Goal: Information Seeking & Learning: Learn about a topic

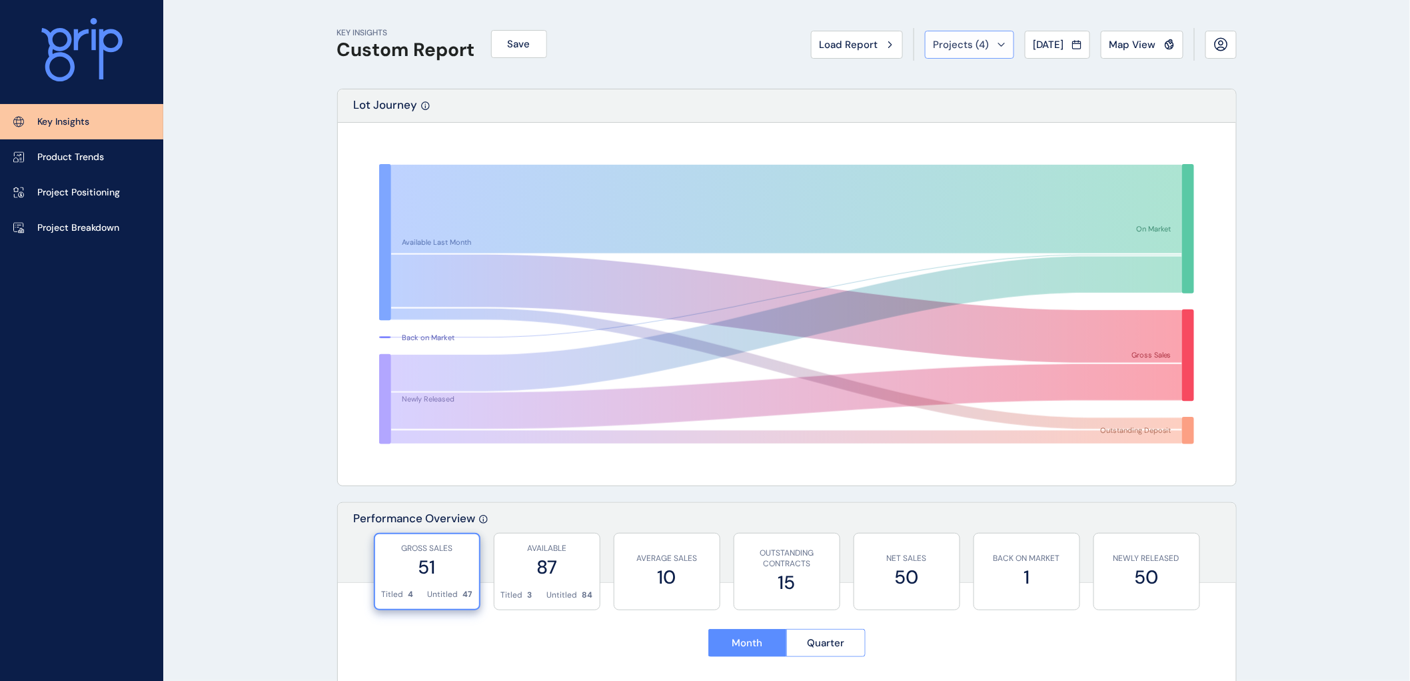
click at [998, 43] on icon at bounding box center [1002, 45] width 8 height 4
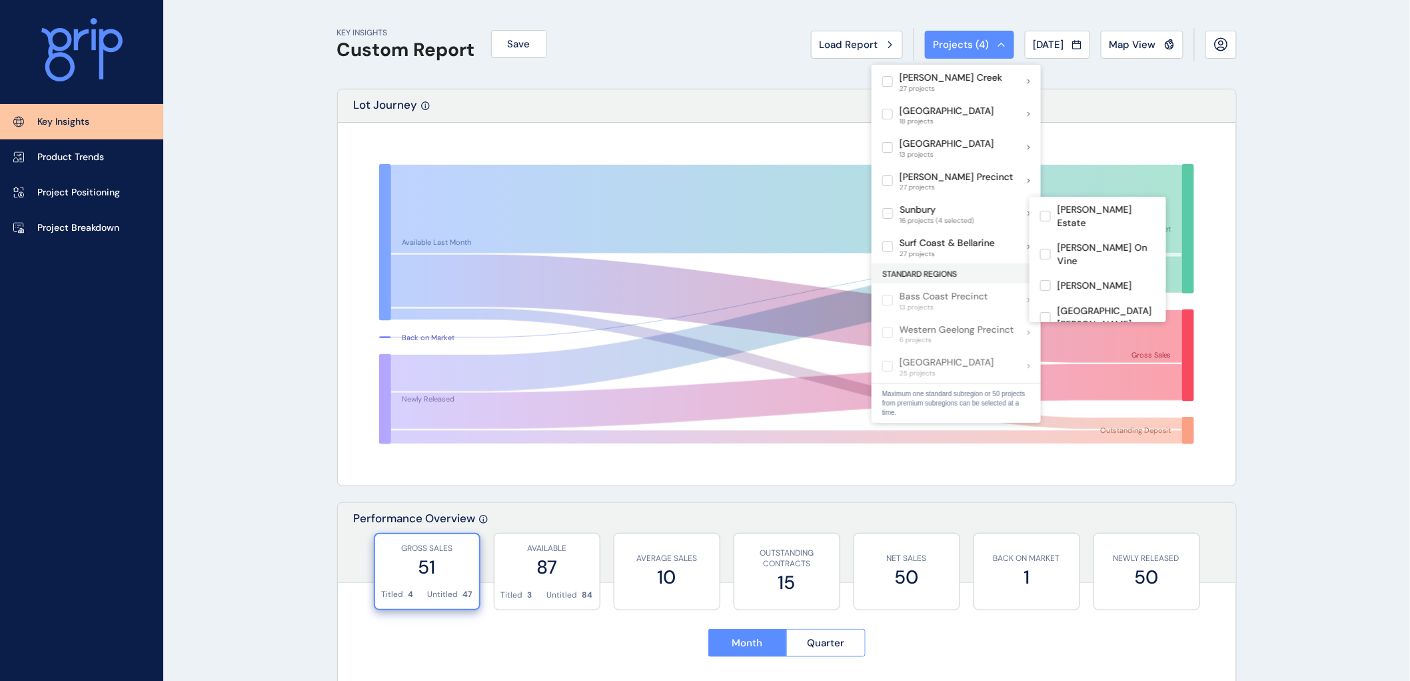
click at [982, 211] on div "Sunbury 16 projects (4 selected)" at bounding box center [956, 213] width 169 height 33
click at [1046, 271] on label at bounding box center [1045, 276] width 11 height 11
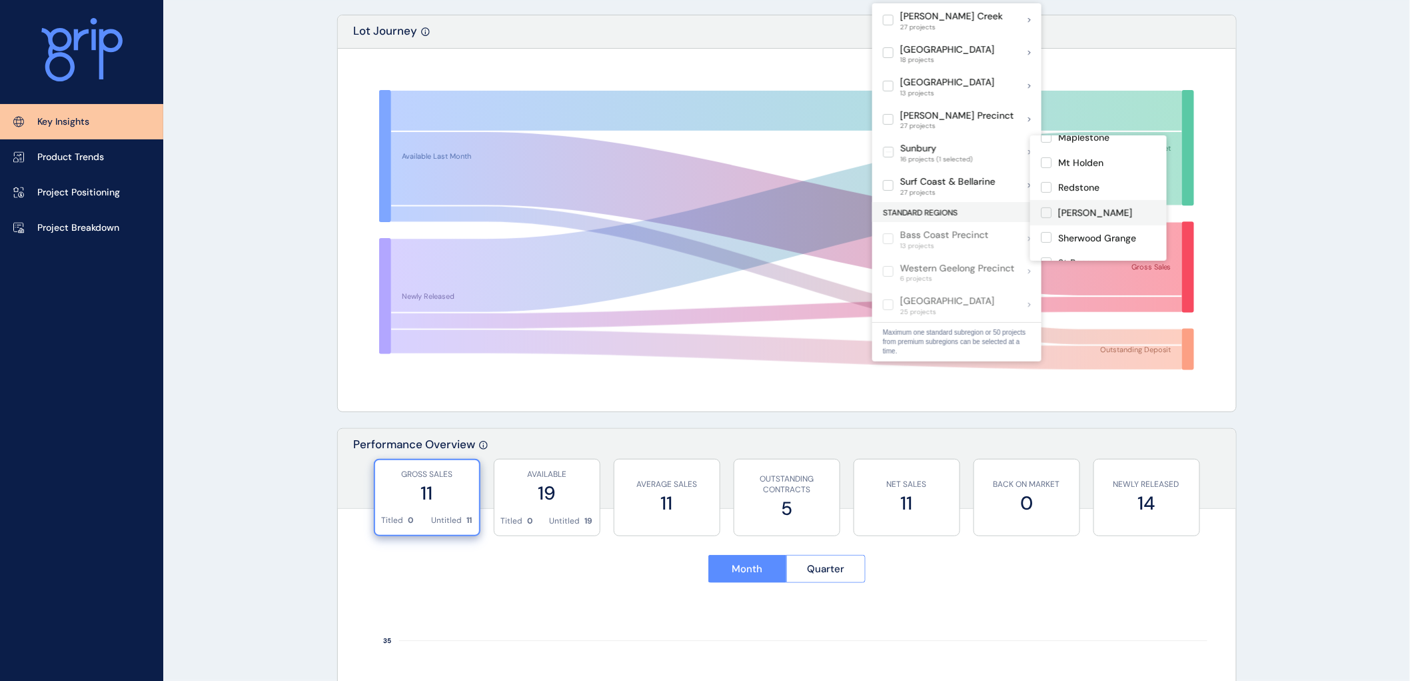
scroll to position [201, 0]
click at [1048, 256] on label at bounding box center [1046, 261] width 11 height 11
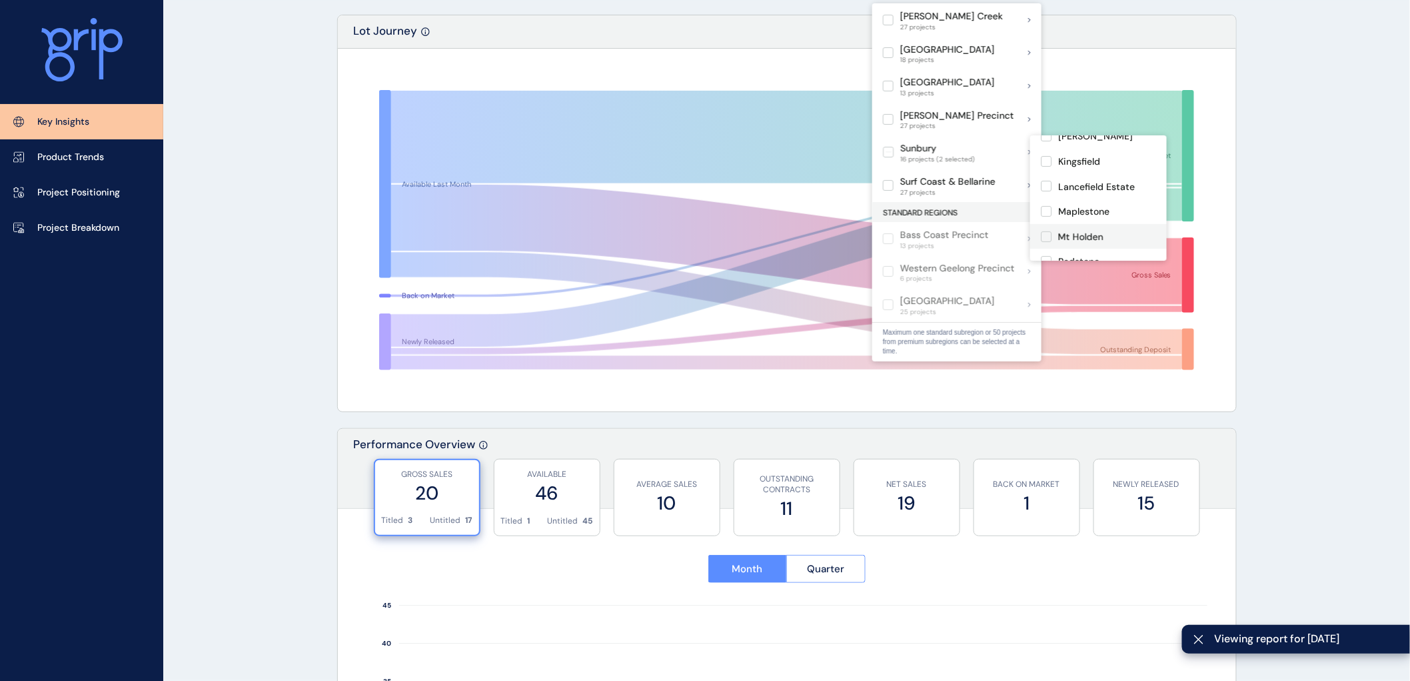
scroll to position [127, 0]
click at [1049, 230] on label at bounding box center [1046, 235] width 11 height 11
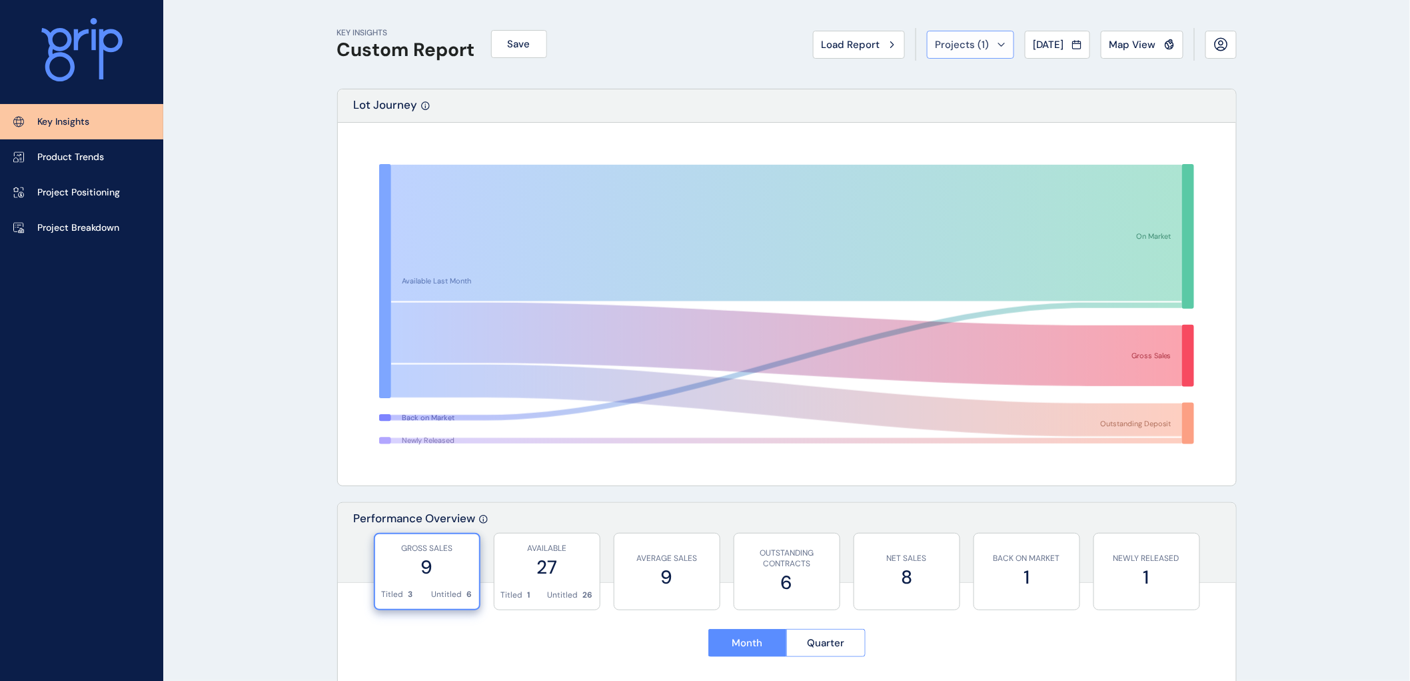
click at [990, 41] on div "Projects ( 1 )" at bounding box center [971, 44] width 70 height 13
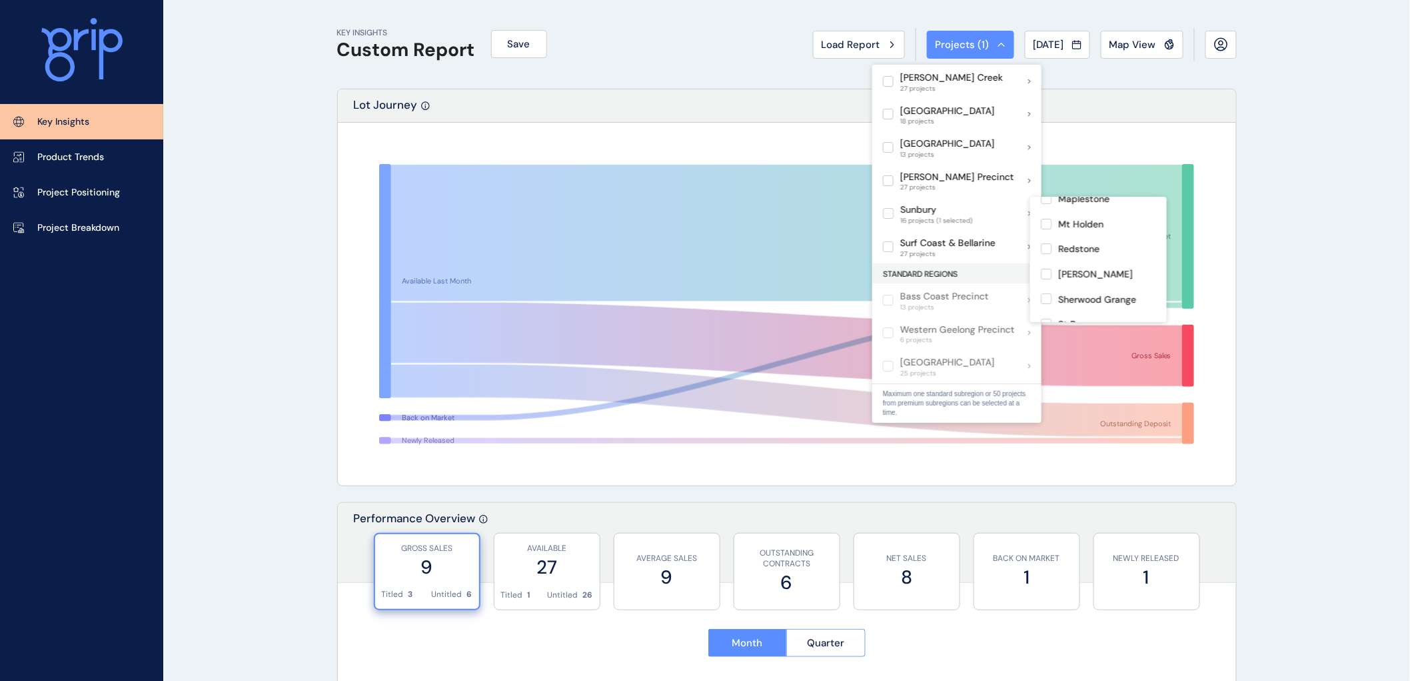
scroll to position [201, 0]
click at [1048, 267] on label at bounding box center [1046, 272] width 11 height 11
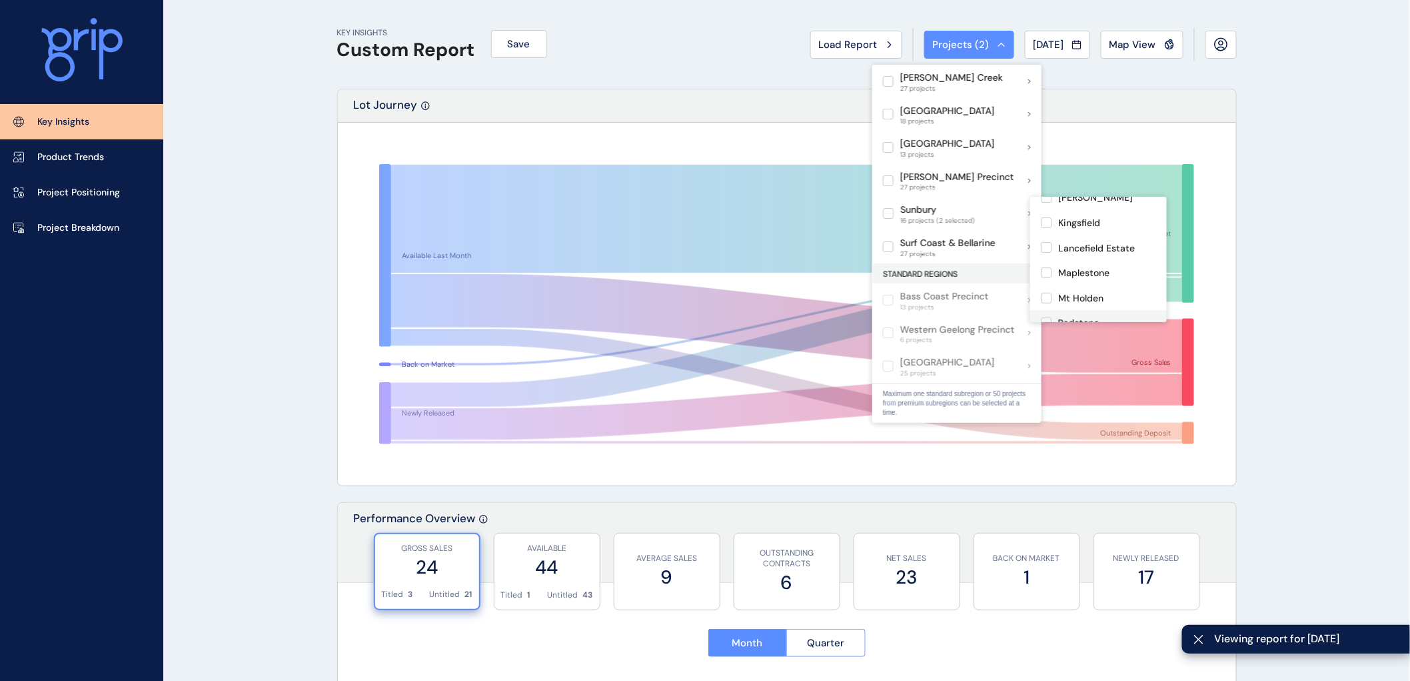
click at [1048, 317] on label at bounding box center [1046, 322] width 11 height 11
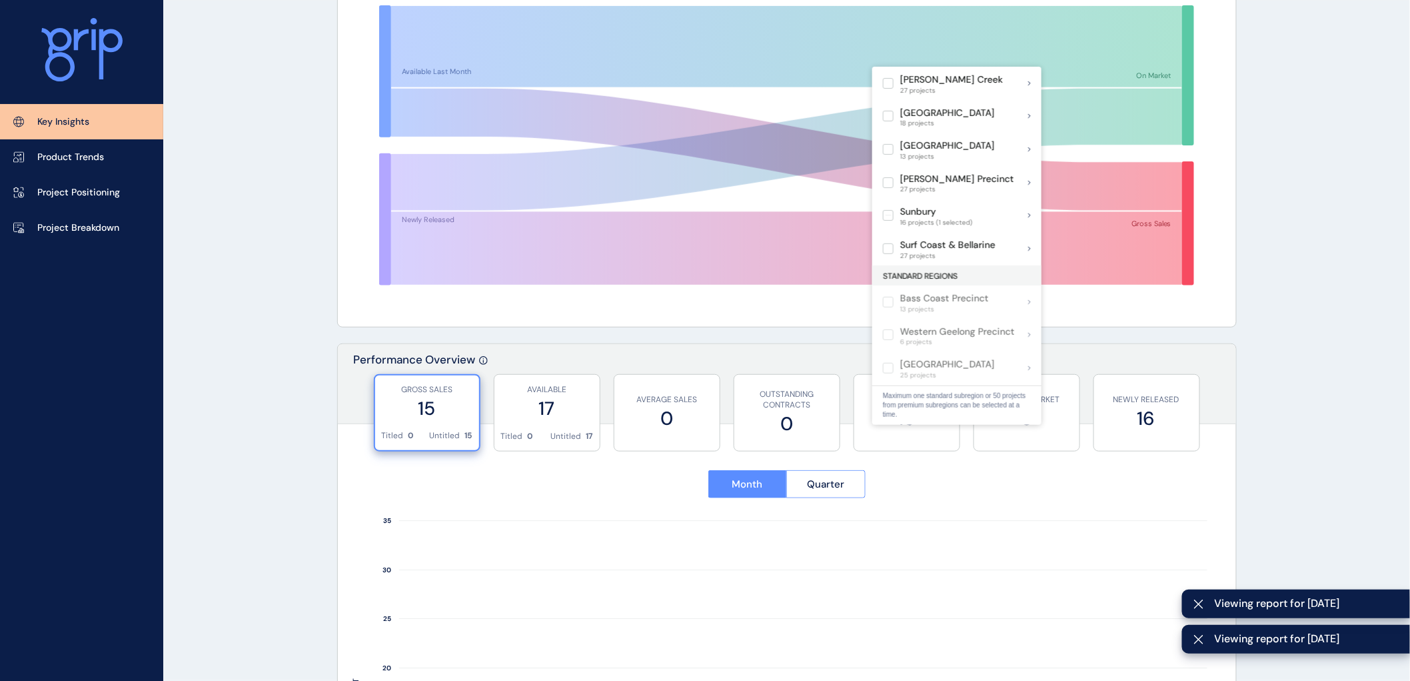
scroll to position [74, 0]
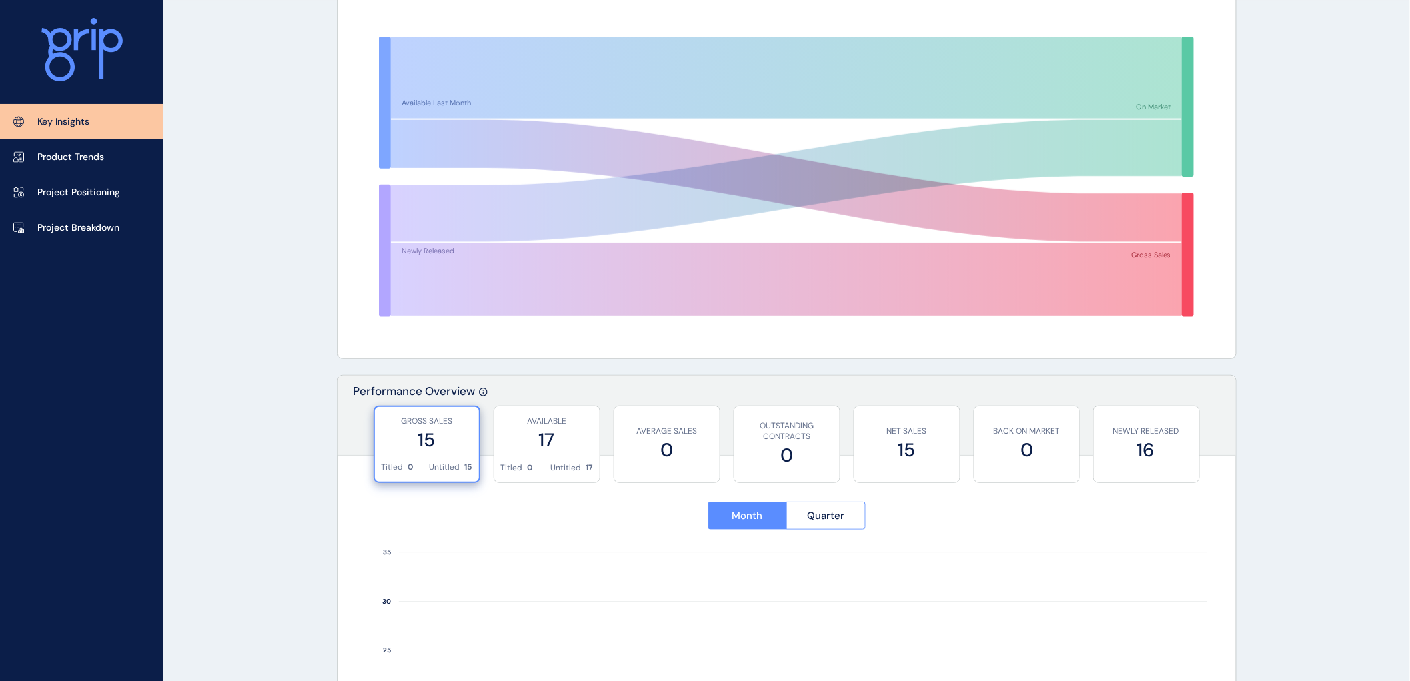
scroll to position [0, 0]
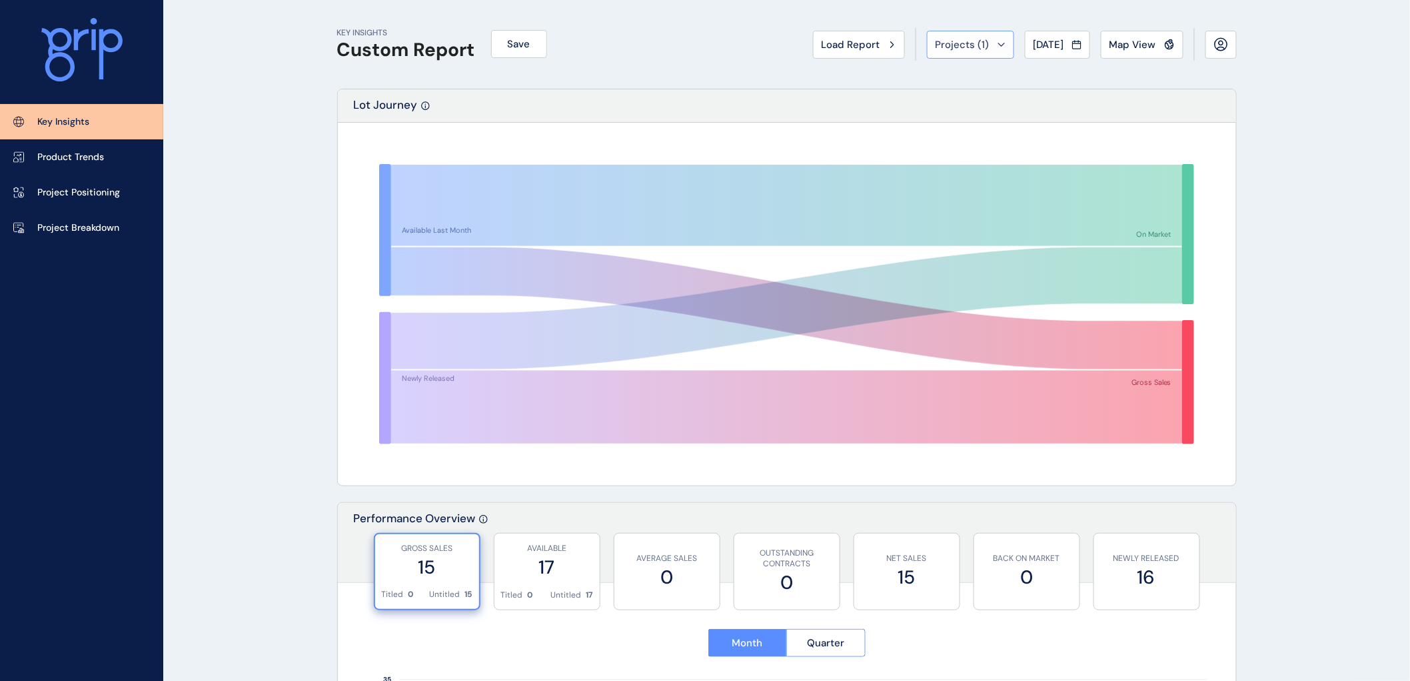
click at [989, 41] on div "Projects ( 1 )" at bounding box center [971, 44] width 70 height 13
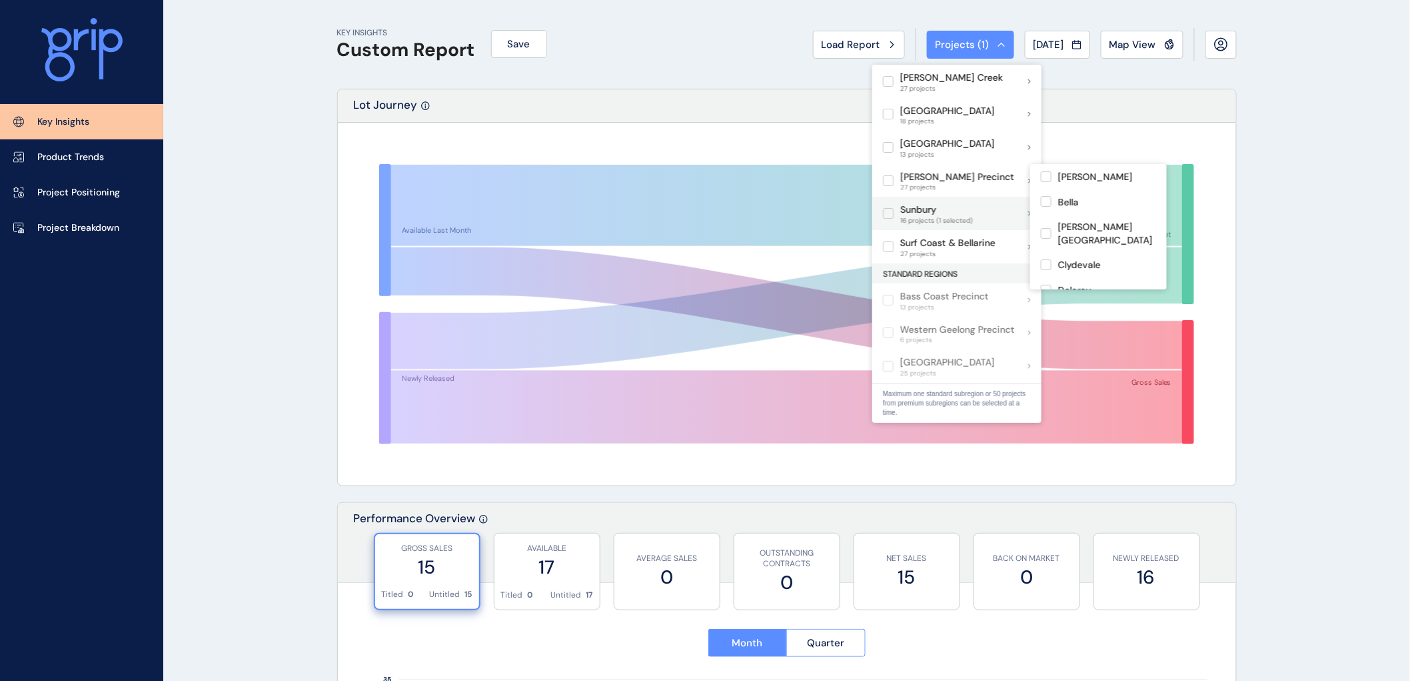
click at [910, 210] on p "Sunbury" at bounding box center [936, 209] width 73 height 13
click at [910, 210] on p "Sunbury" at bounding box center [918, 209] width 36 height 13
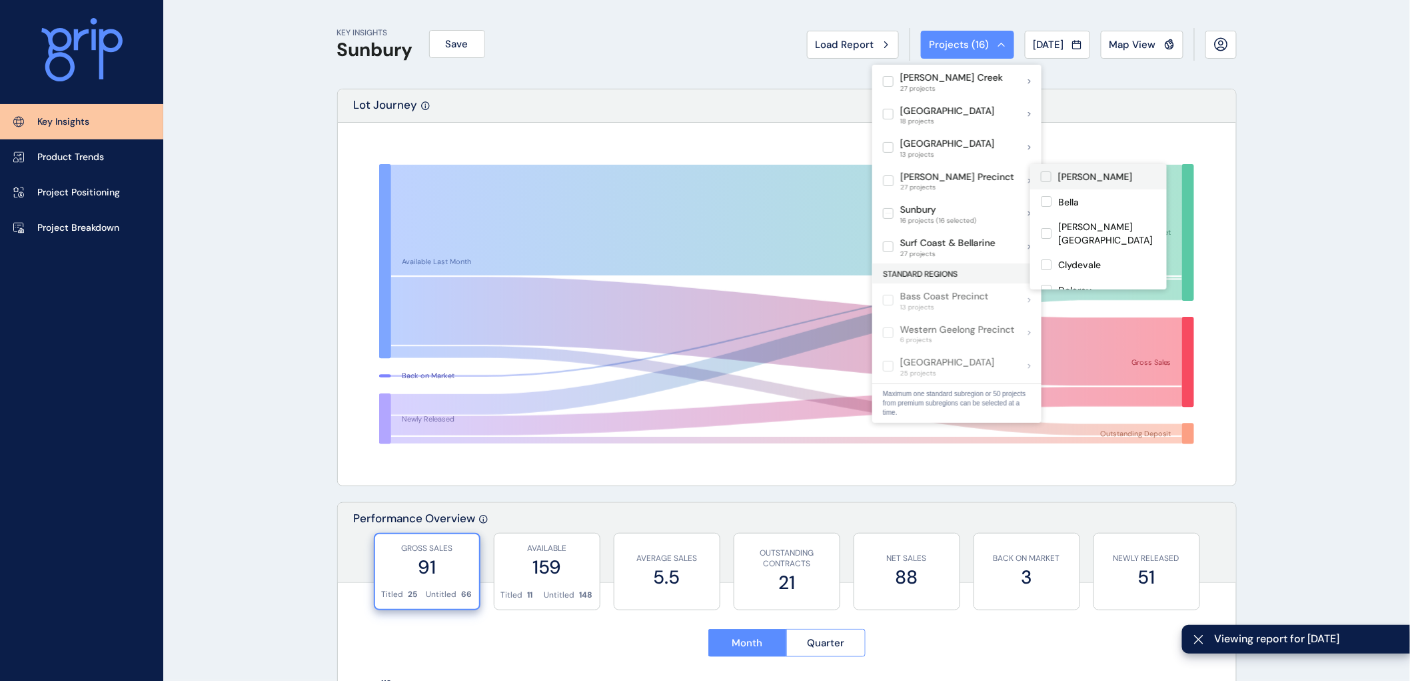
click at [1048, 174] on label at bounding box center [1046, 176] width 11 height 11
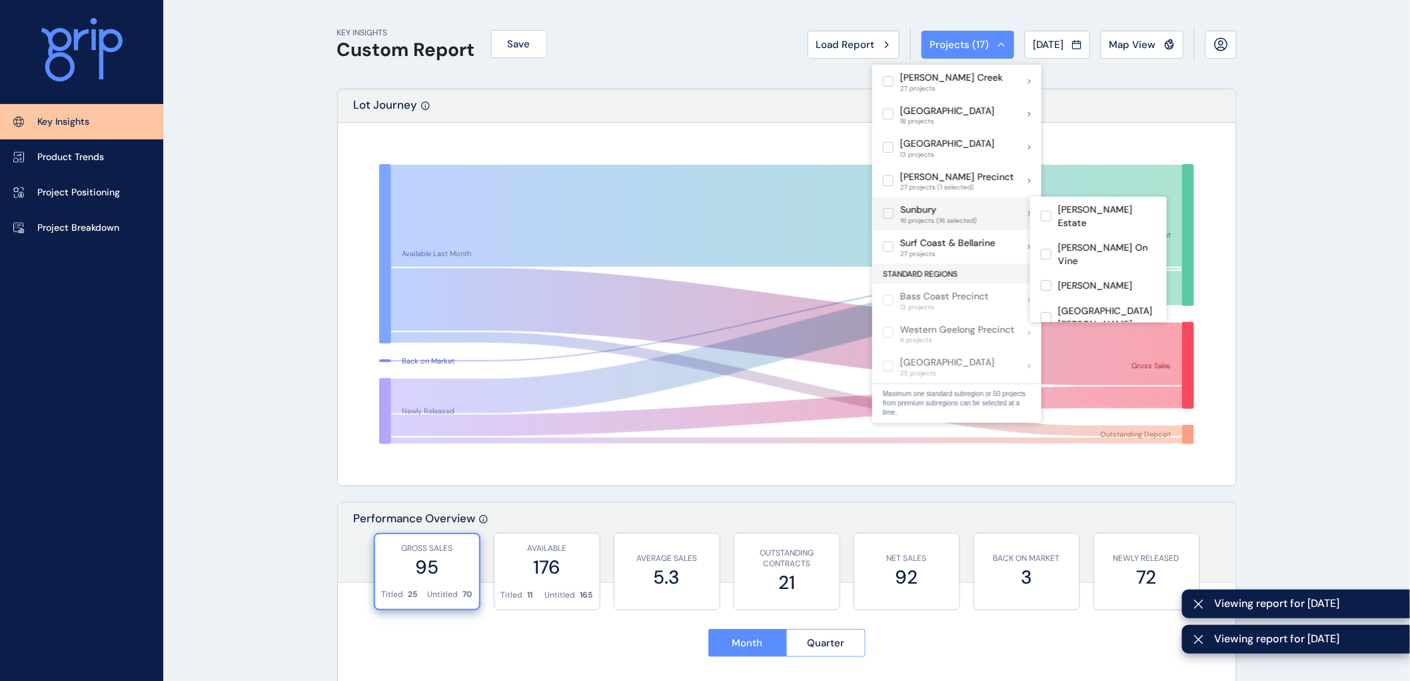
click at [890, 214] on label at bounding box center [888, 213] width 11 height 11
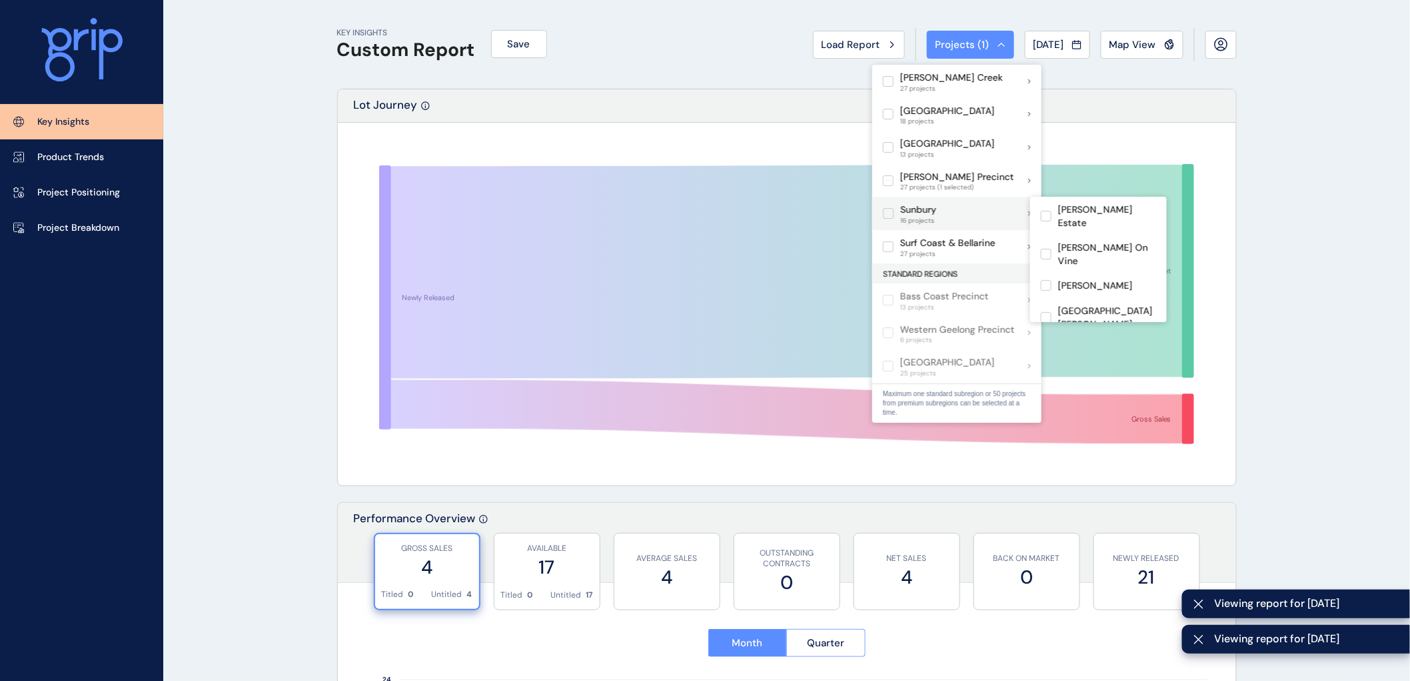
click at [893, 211] on label at bounding box center [888, 213] width 11 height 11
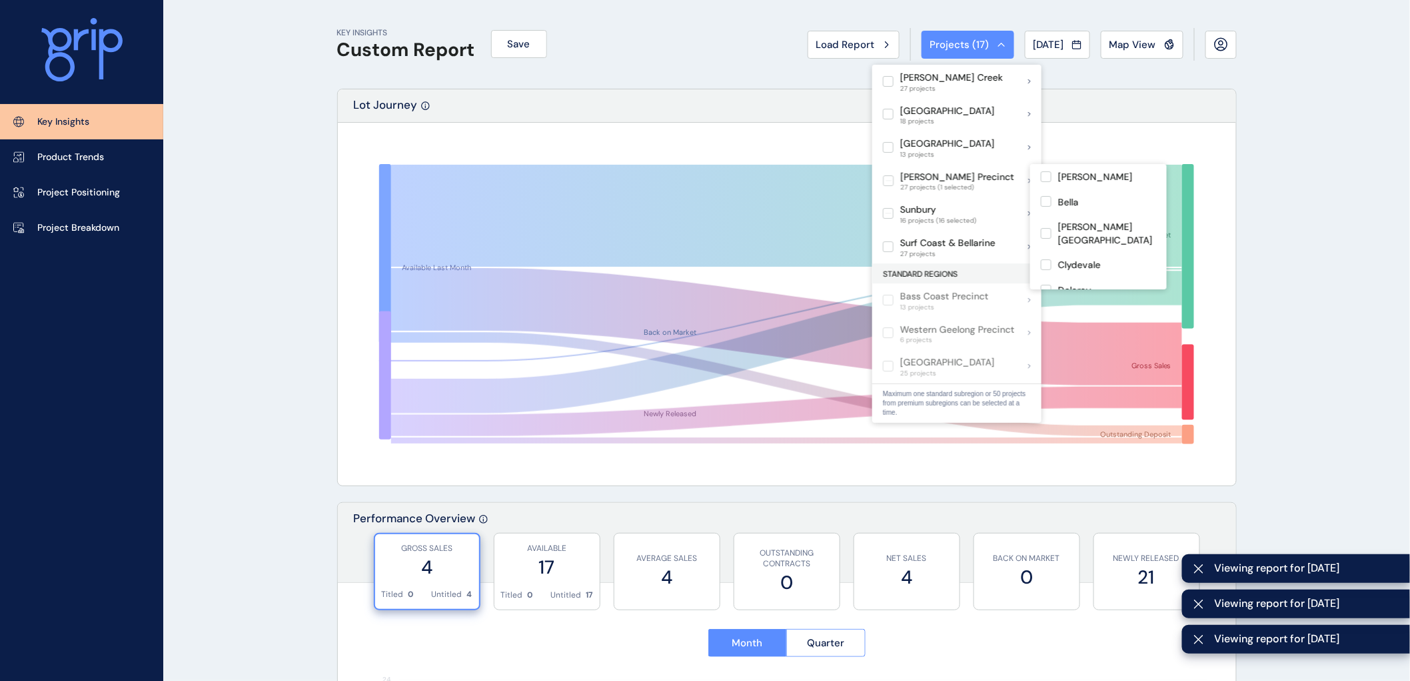
click at [888, 179] on label at bounding box center [888, 180] width 11 height 11
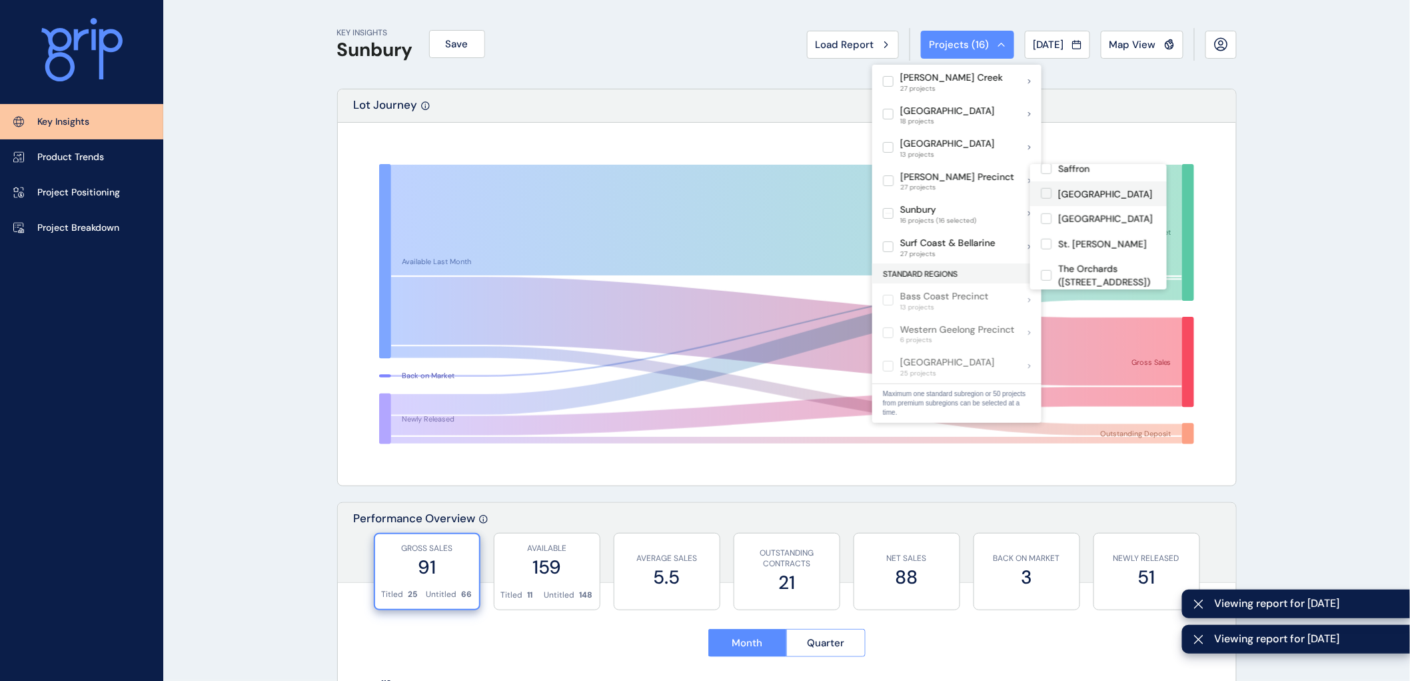
scroll to position [563, 0]
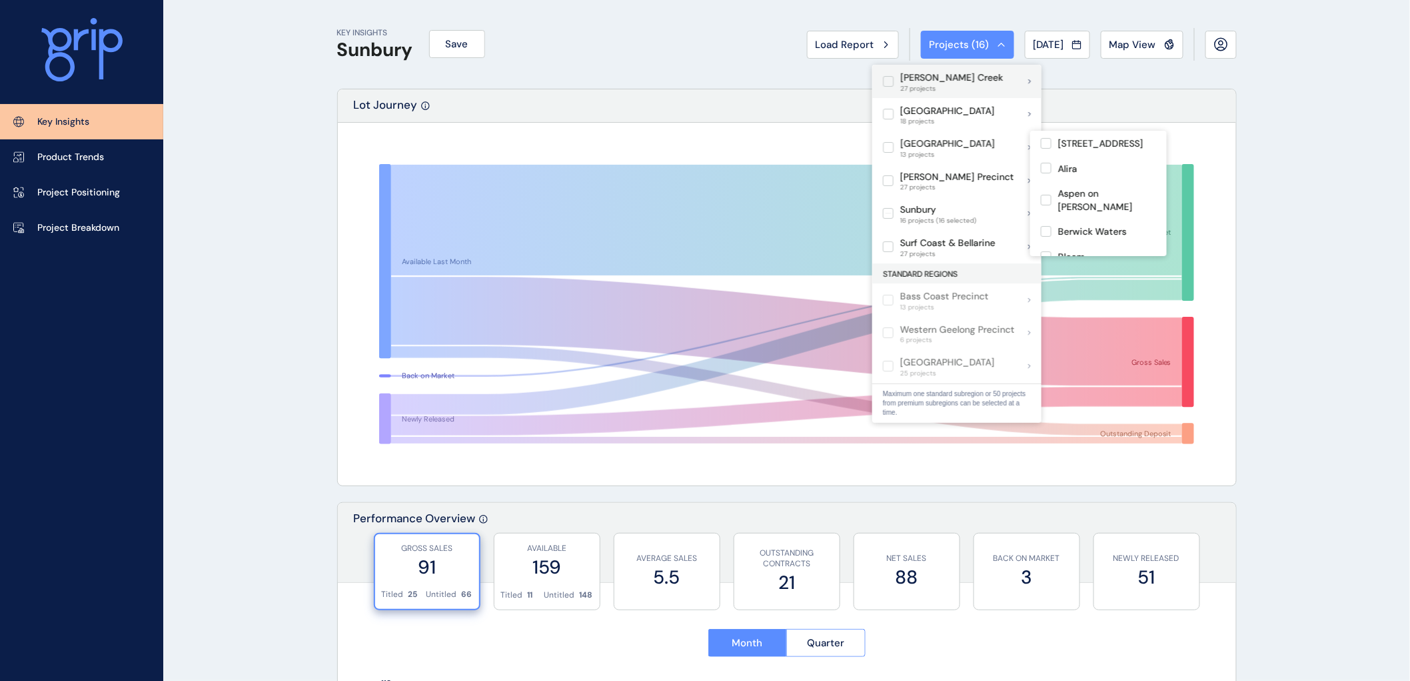
click at [891, 81] on label at bounding box center [888, 81] width 11 height 11
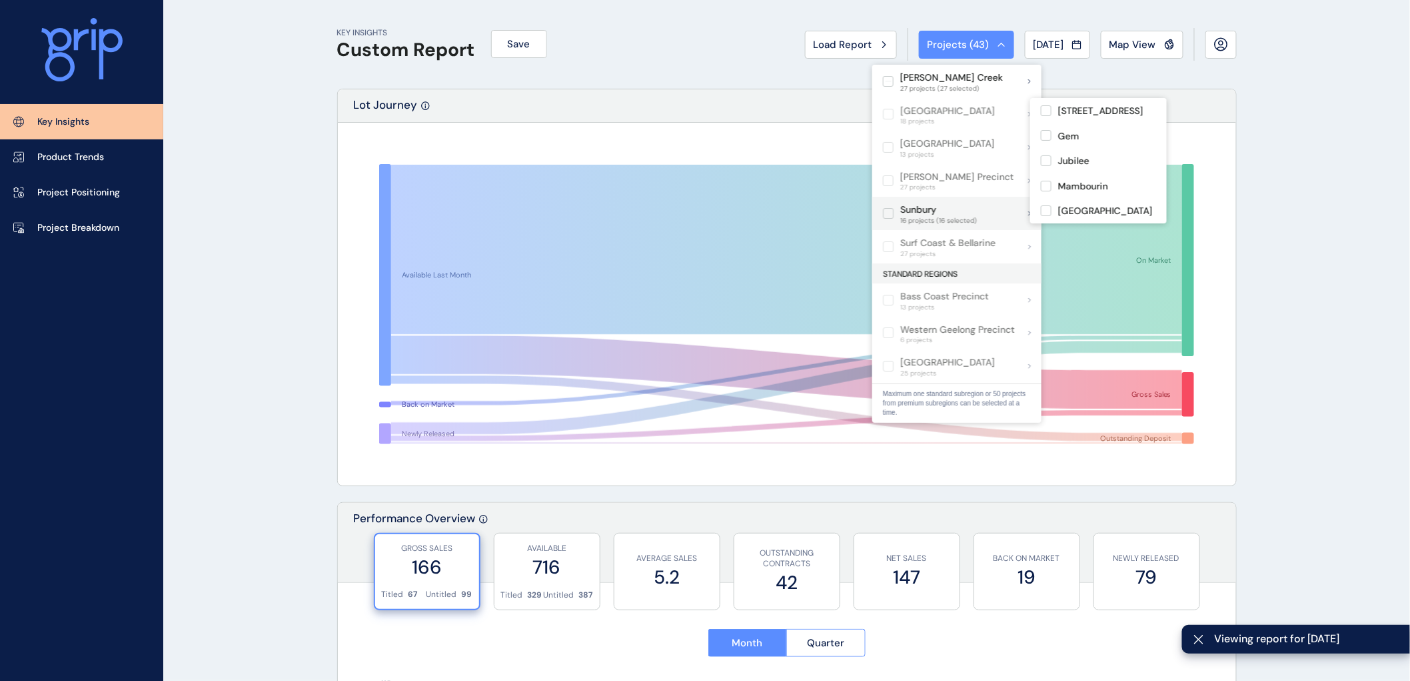
click at [912, 211] on p "Sunbury" at bounding box center [938, 209] width 77 height 13
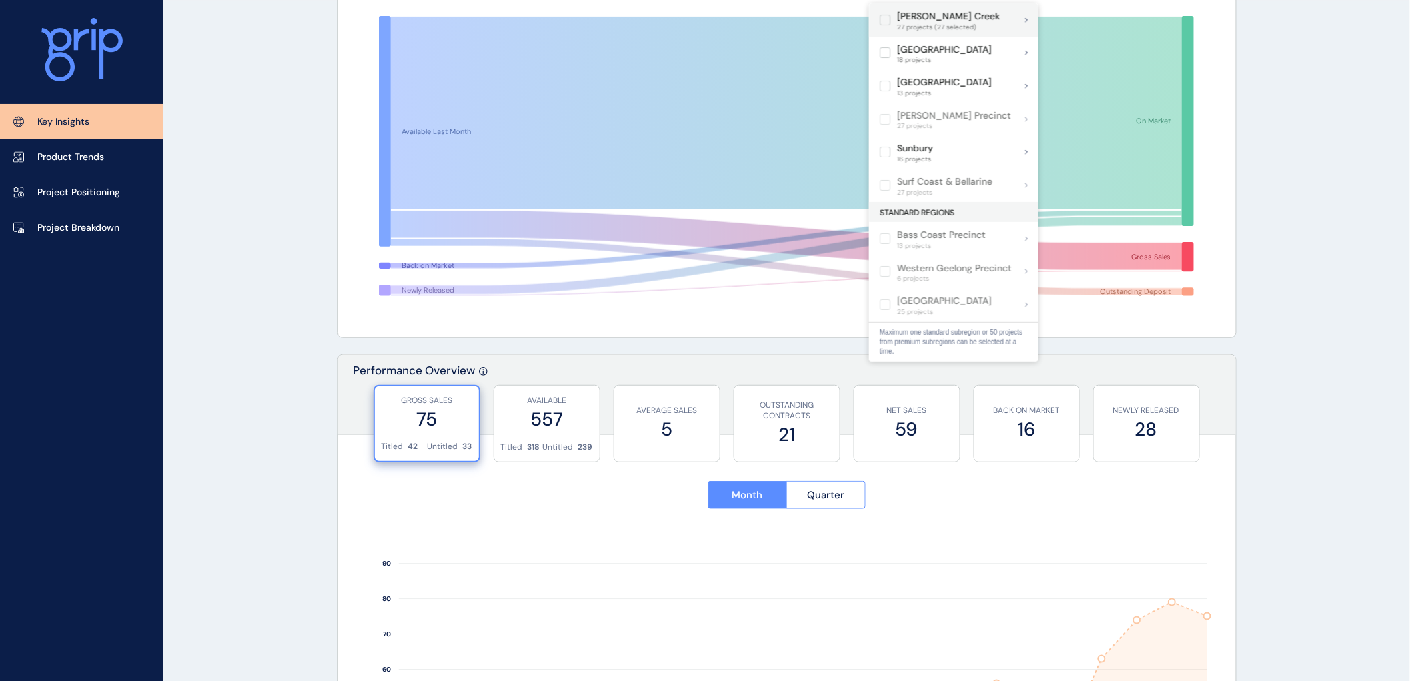
click at [964, 20] on p "[PERSON_NAME] Creek" at bounding box center [948, 16] width 103 height 13
click at [901, 23] on span "27 projects" at bounding box center [948, 27] width 103 height 8
click at [938, 16] on p "[PERSON_NAME] Creek" at bounding box center [948, 16] width 103 height 13
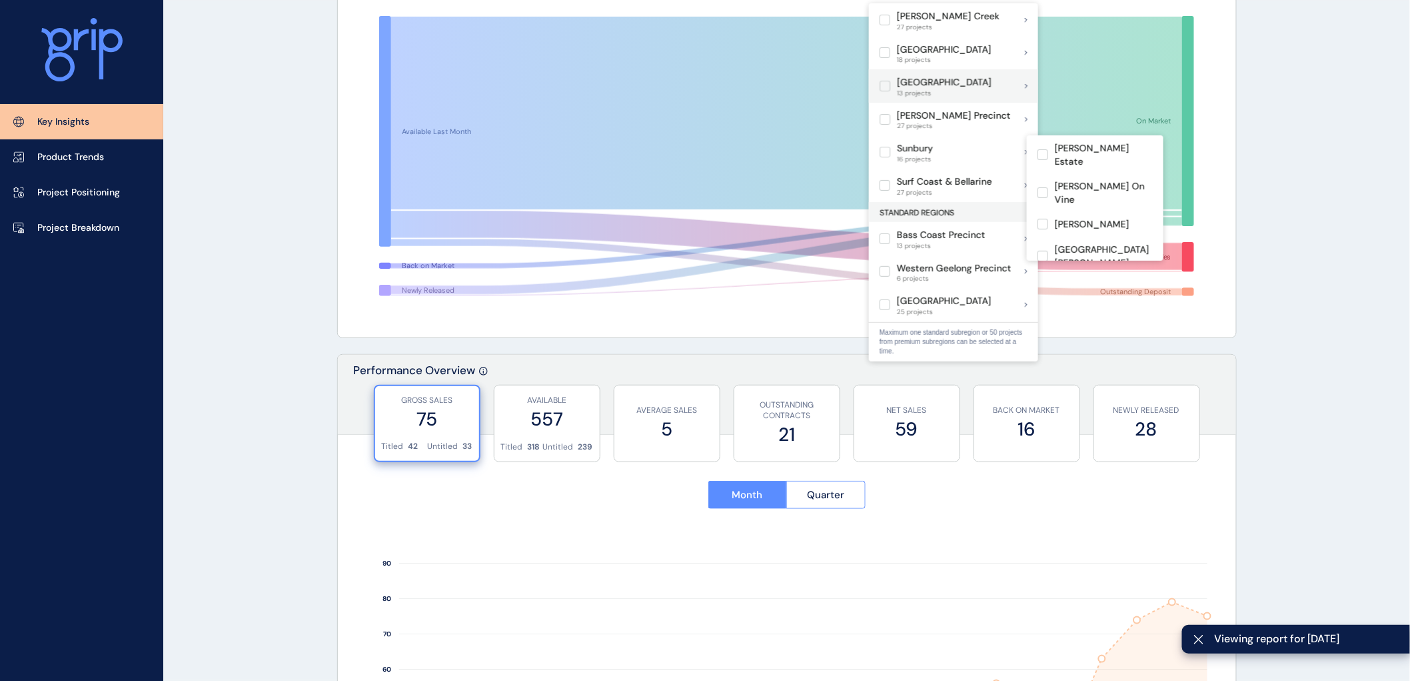
click at [902, 147] on p "Sunbury" at bounding box center [915, 148] width 36 height 13
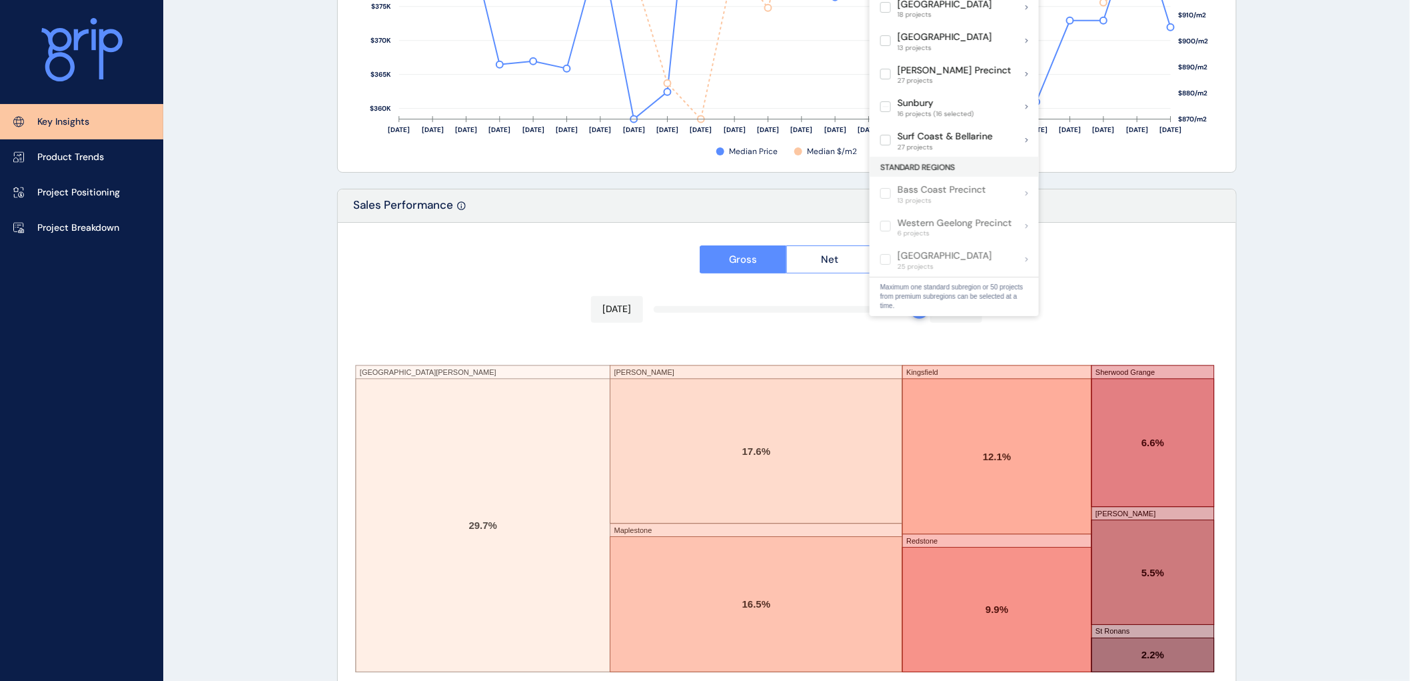
scroll to position [2126, 0]
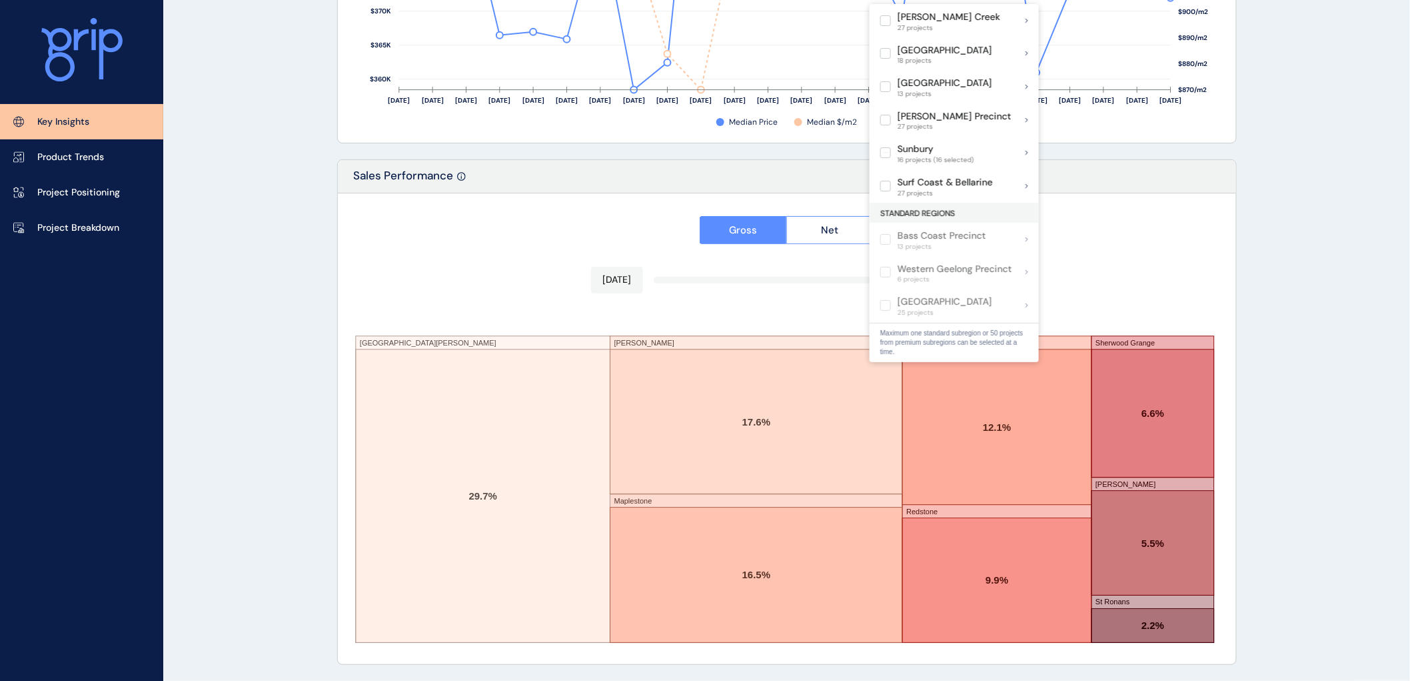
click at [1151, 251] on div "Gross Net [DATE] [DATE] [GEOGRAPHIC_DATA][PERSON_NAME] Maplestone Kingsfield [P…" at bounding box center [787, 428] width 898 height 471
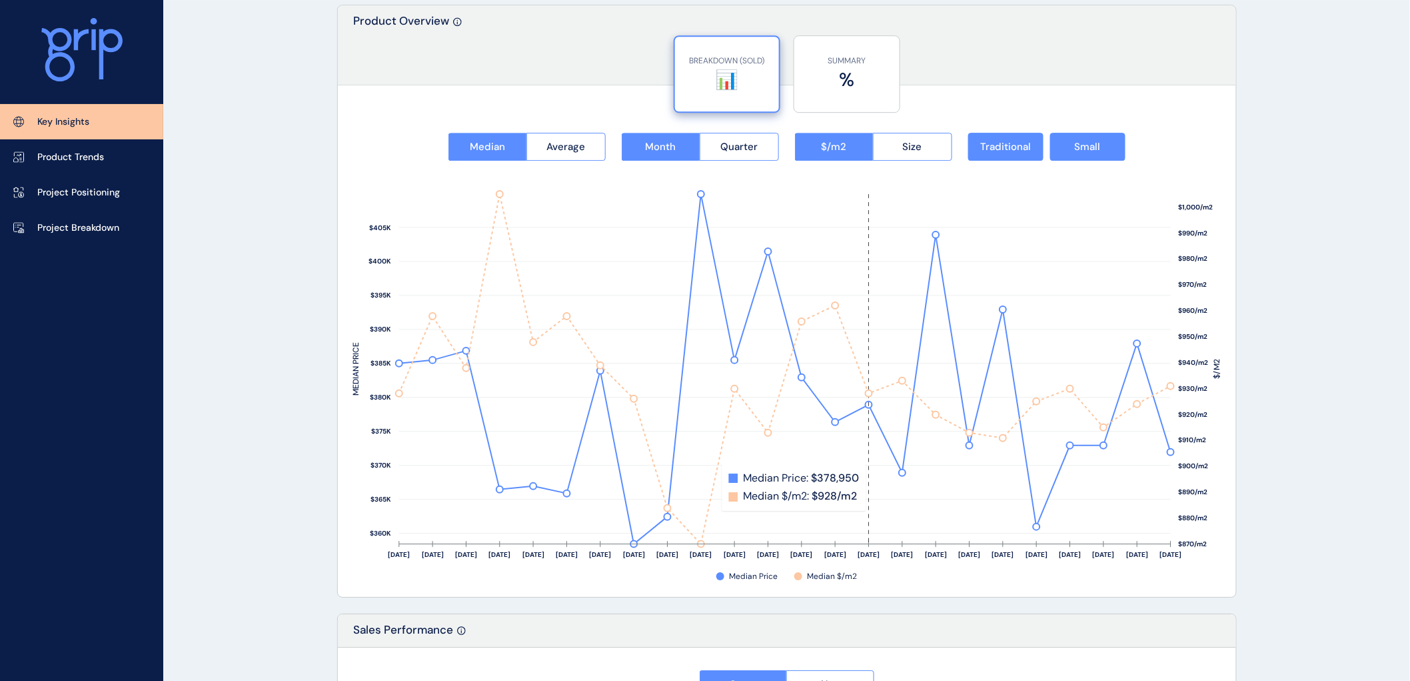
scroll to position [1608, 0]
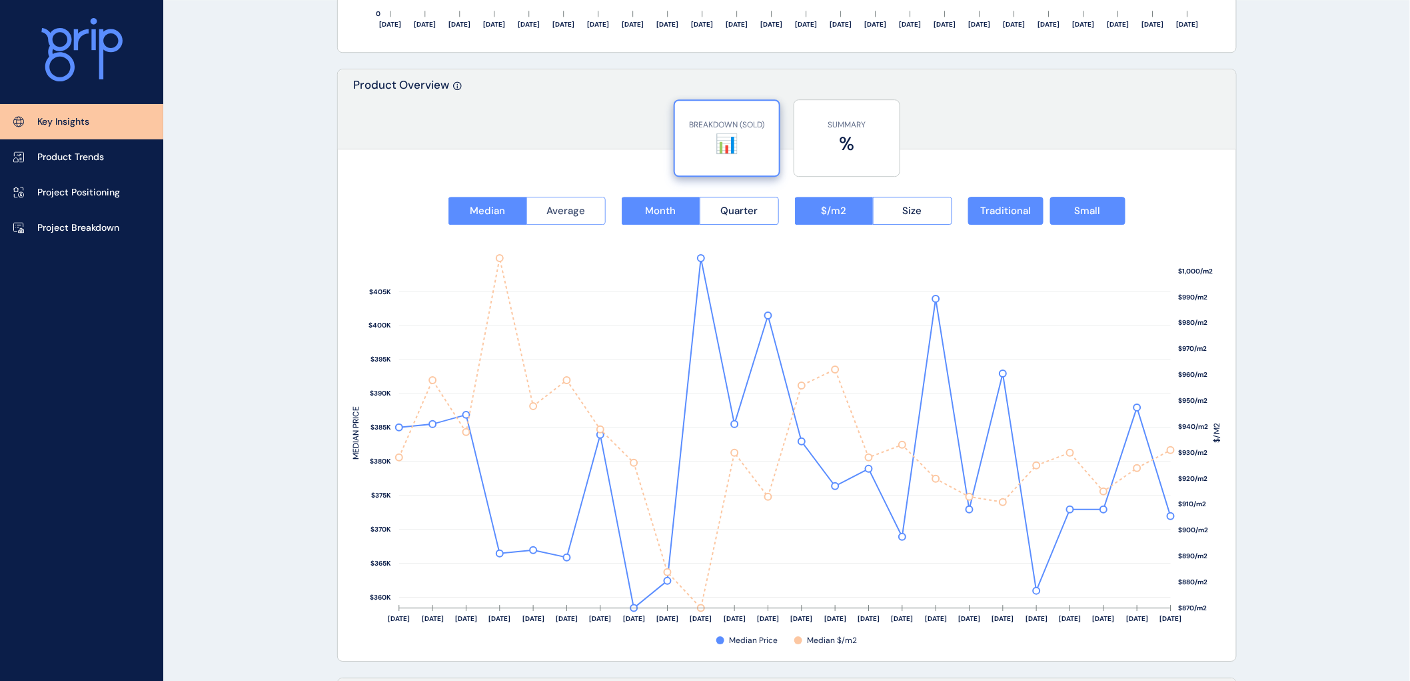
click at [575, 214] on span "Average" at bounding box center [566, 210] width 39 height 13
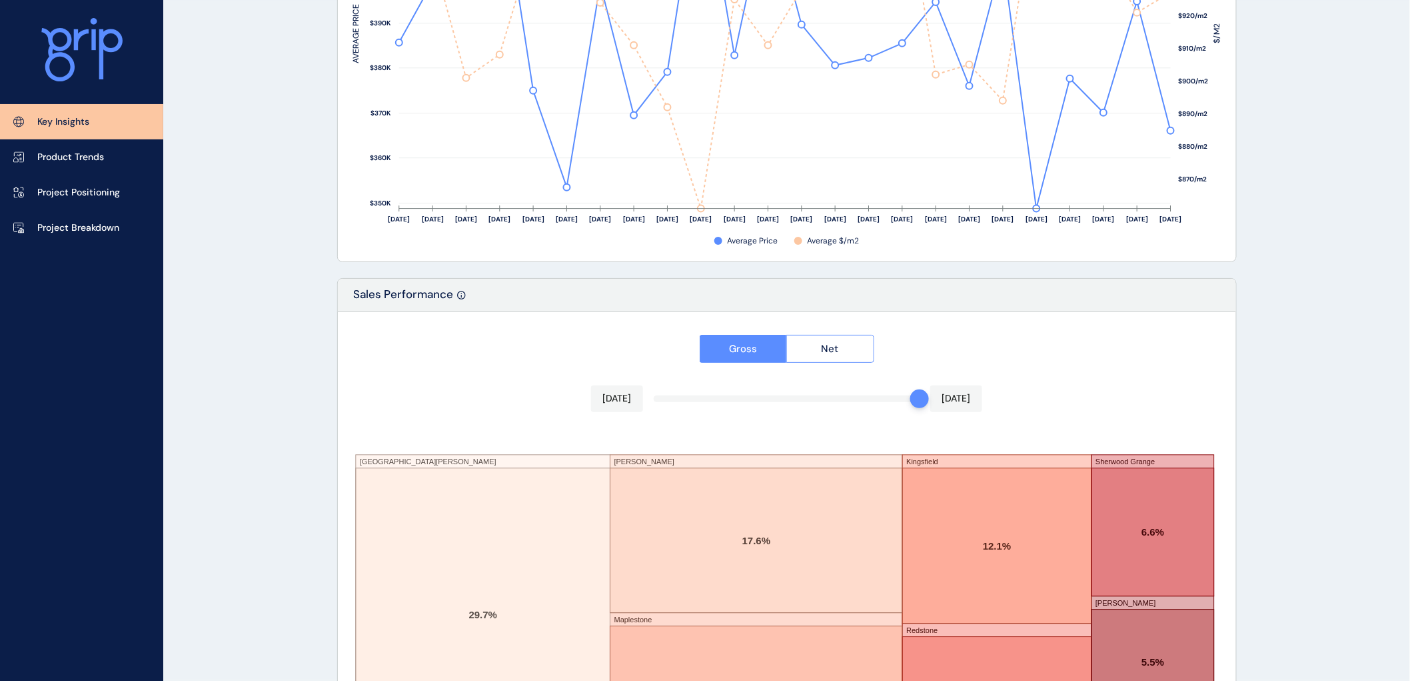
scroll to position [2126, 0]
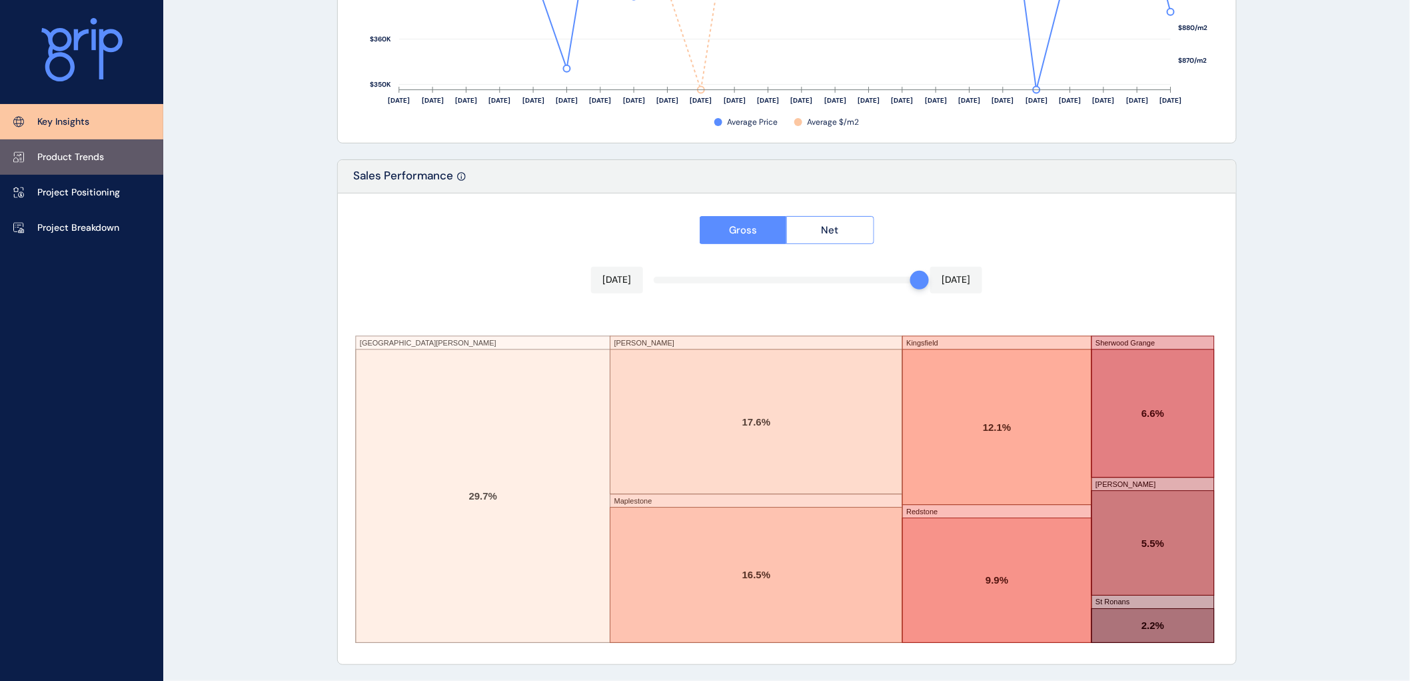
click at [69, 156] on p "Product Trends" at bounding box center [70, 157] width 67 height 13
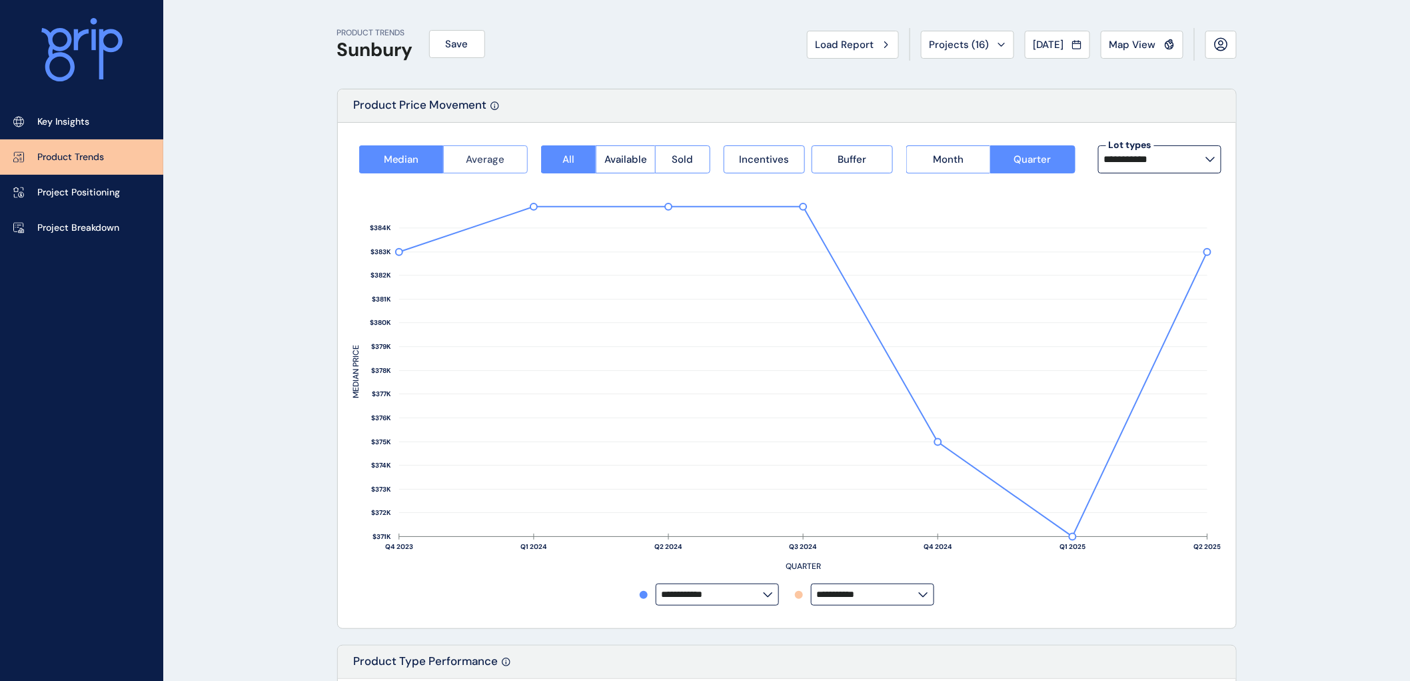
click at [487, 153] on span "Average" at bounding box center [486, 159] width 39 height 13
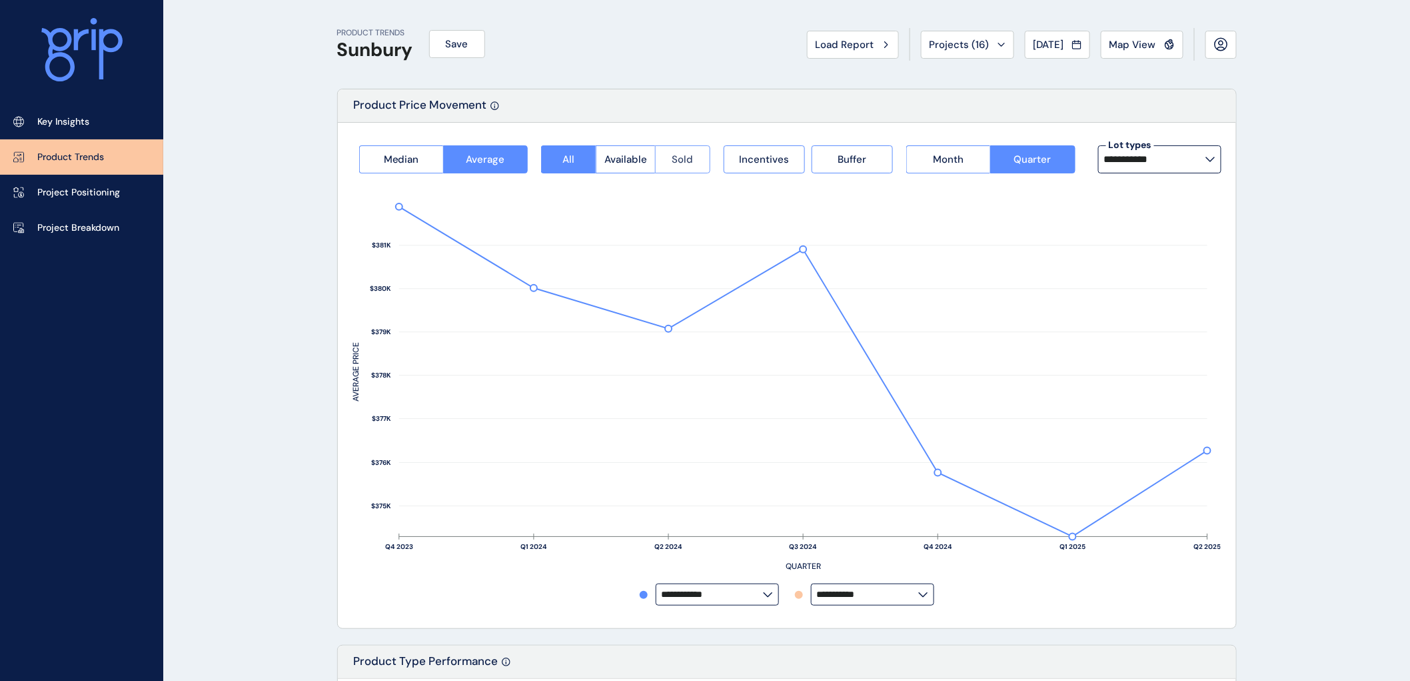
click at [674, 156] on span "Sold" at bounding box center [683, 159] width 21 height 13
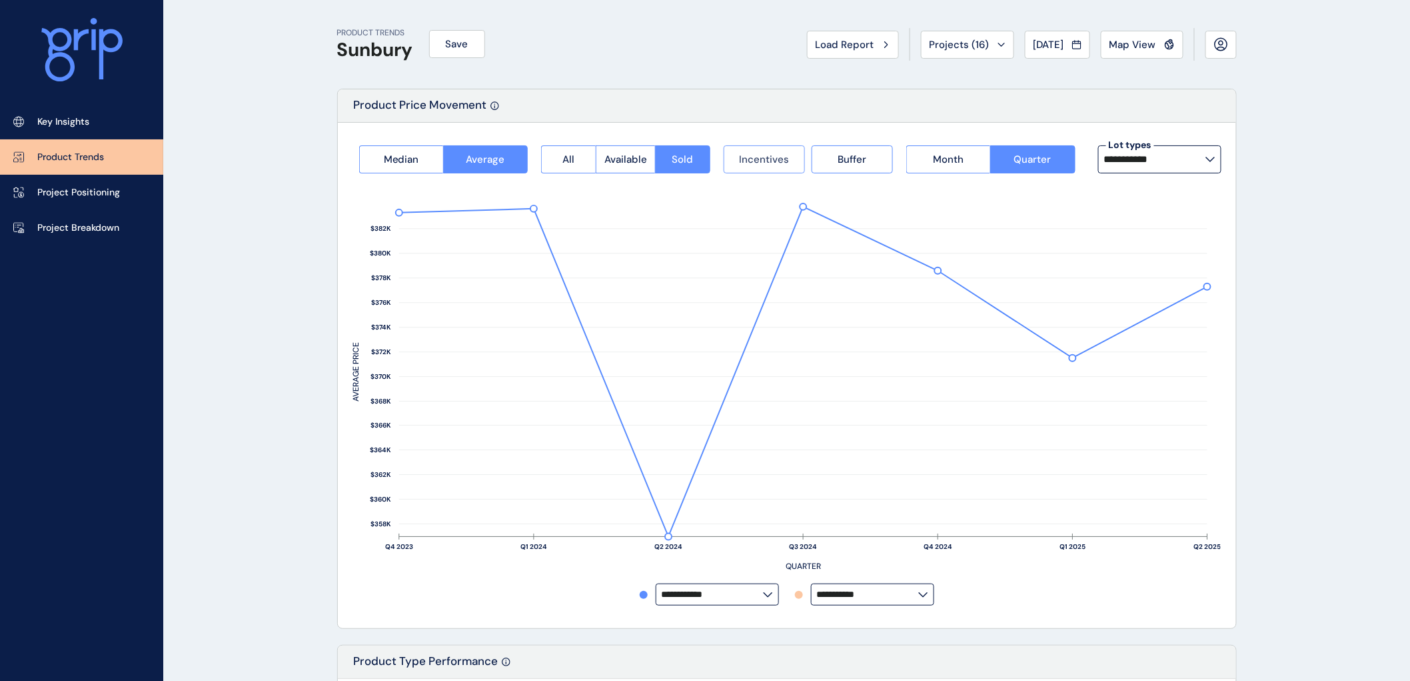
click at [763, 156] on span "Incentives" at bounding box center [764, 159] width 50 height 13
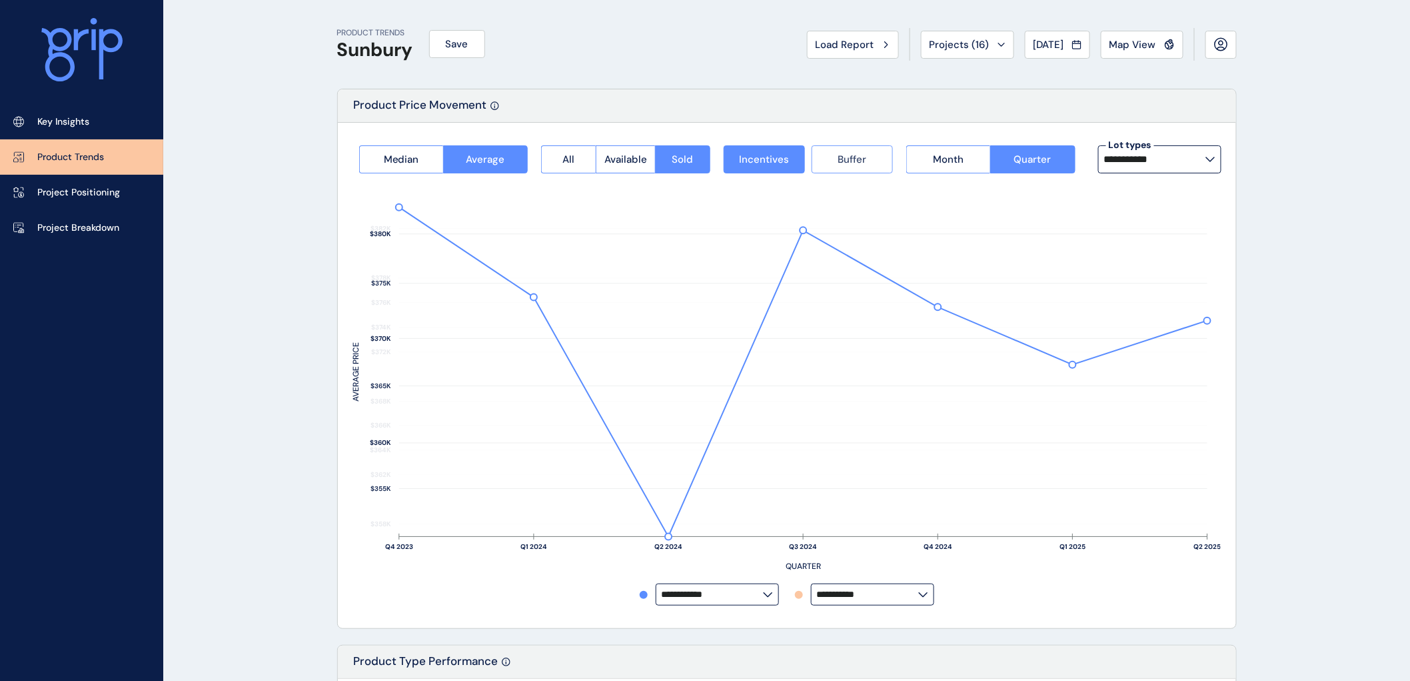
click at [835, 157] on button "Buffer" at bounding box center [852, 159] width 81 height 28
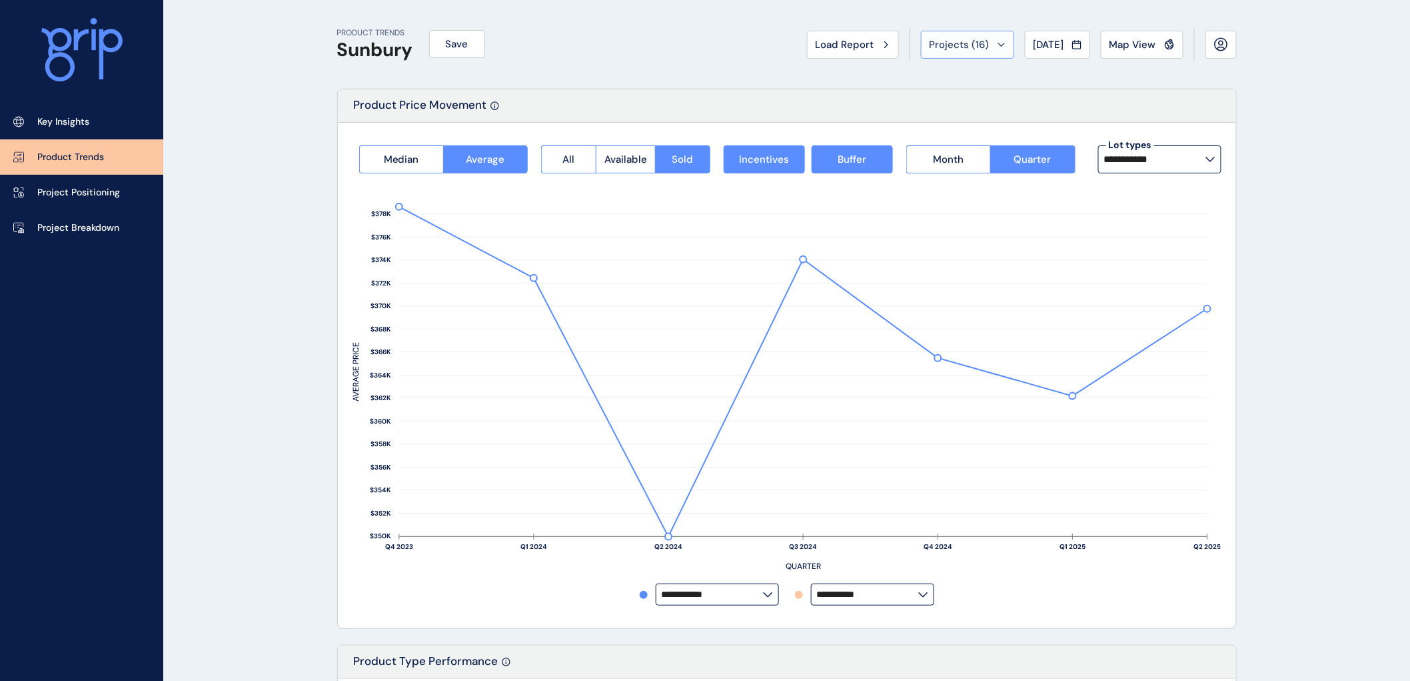
click at [998, 44] on icon at bounding box center [1002, 45] width 8 height 4
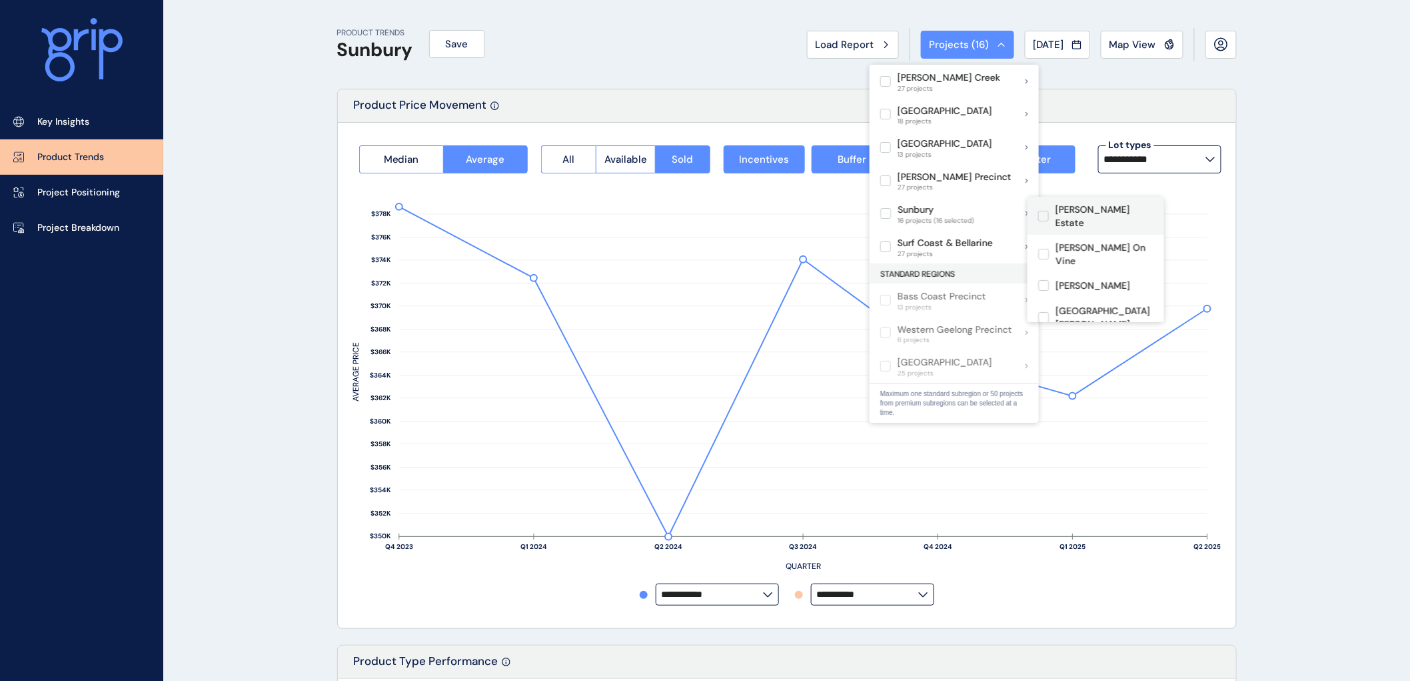
click at [1043, 211] on label at bounding box center [1043, 216] width 11 height 11
click at [1043, 249] on label at bounding box center [1043, 254] width 11 height 11
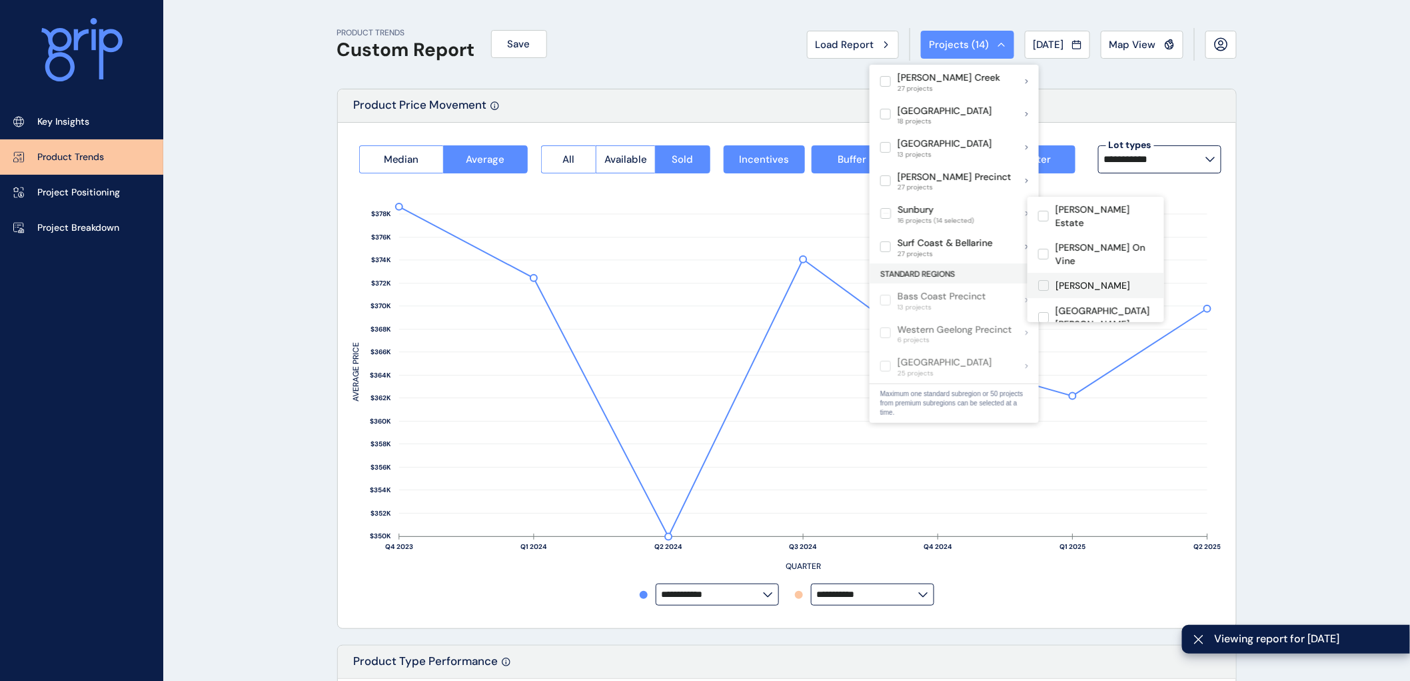
click at [1043, 280] on label at bounding box center [1043, 285] width 11 height 11
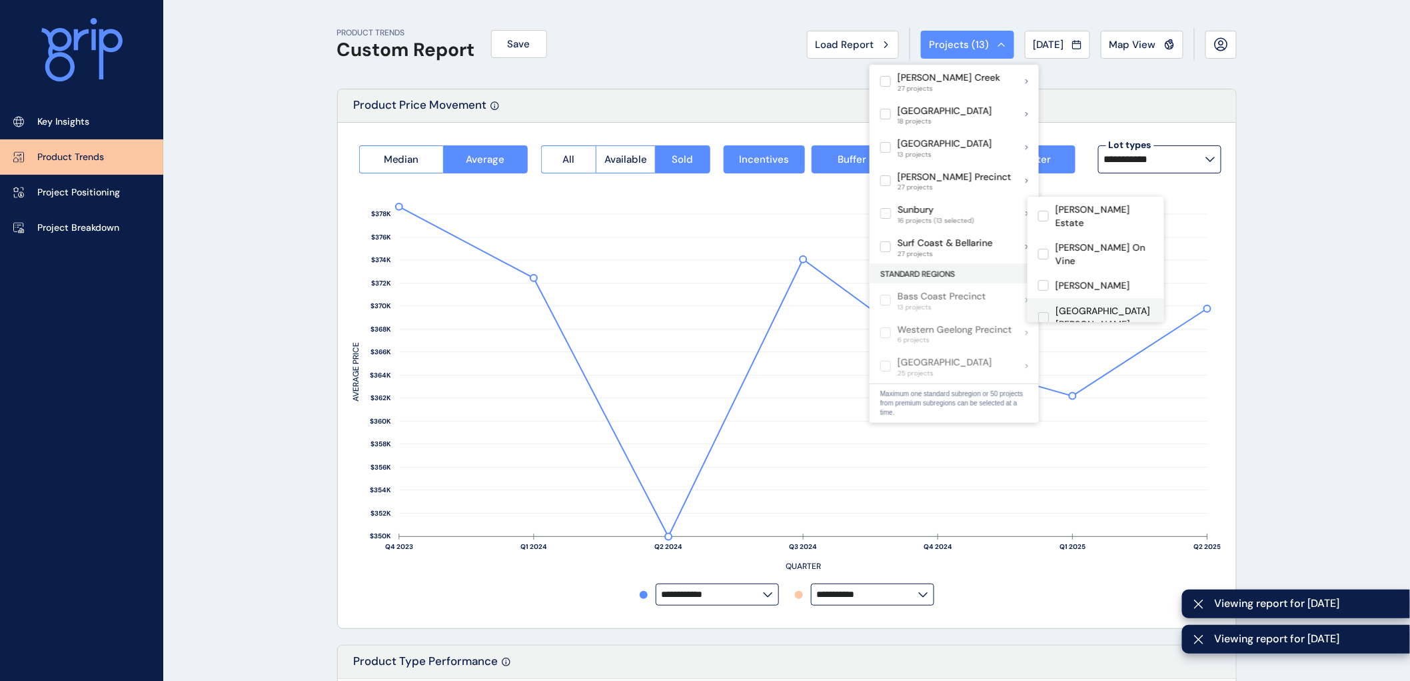
click at [1045, 312] on label at bounding box center [1043, 317] width 11 height 11
click at [1044, 343] on label at bounding box center [1043, 348] width 11 height 11
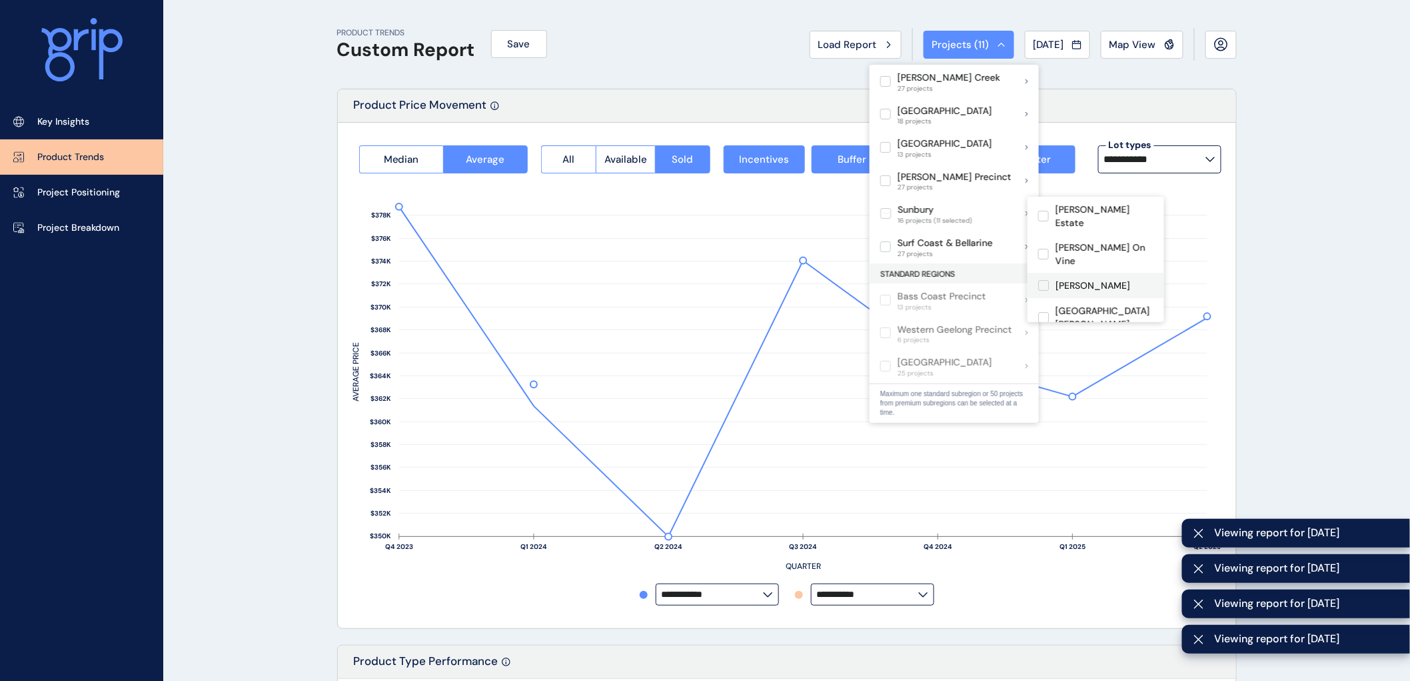
scroll to position [74, 0]
click at [1041, 319] on label at bounding box center [1043, 324] width 11 height 11
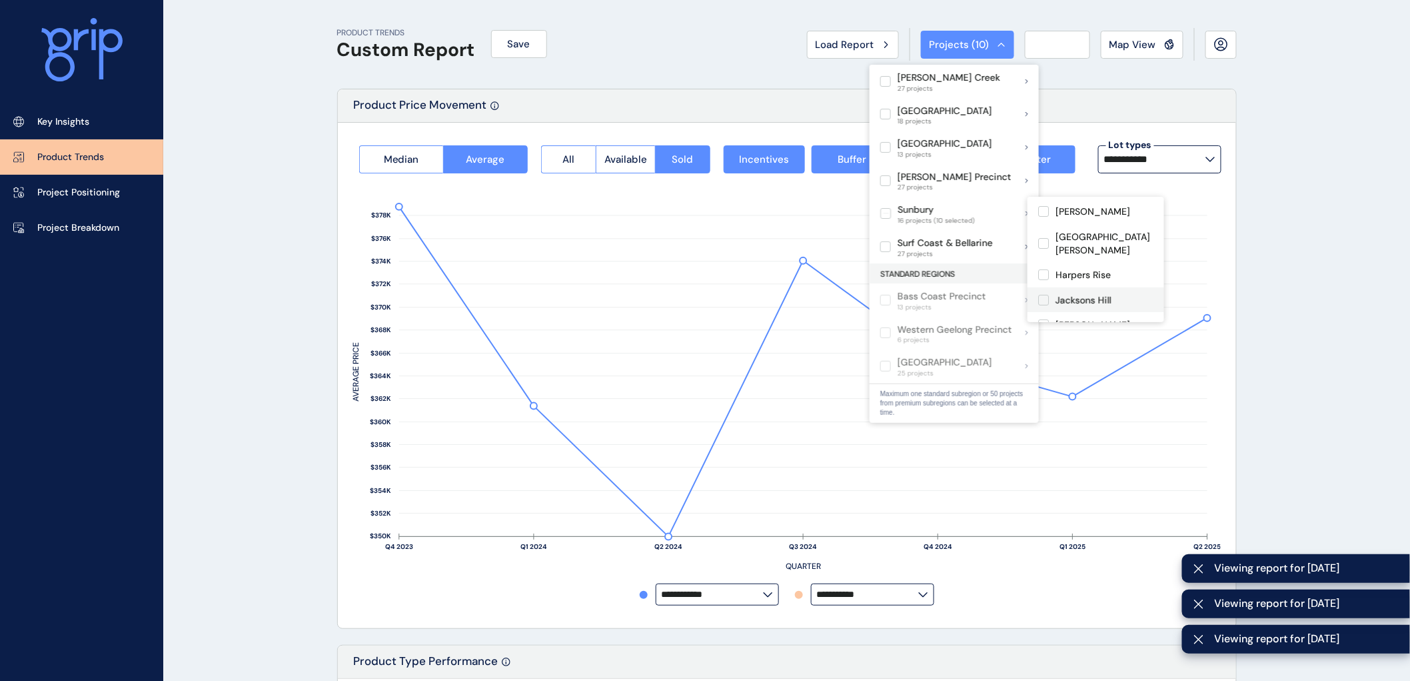
click at [1043, 295] on label at bounding box center [1043, 300] width 11 height 11
click at [1045, 345] on label at bounding box center [1043, 350] width 11 height 11
type input "**********"
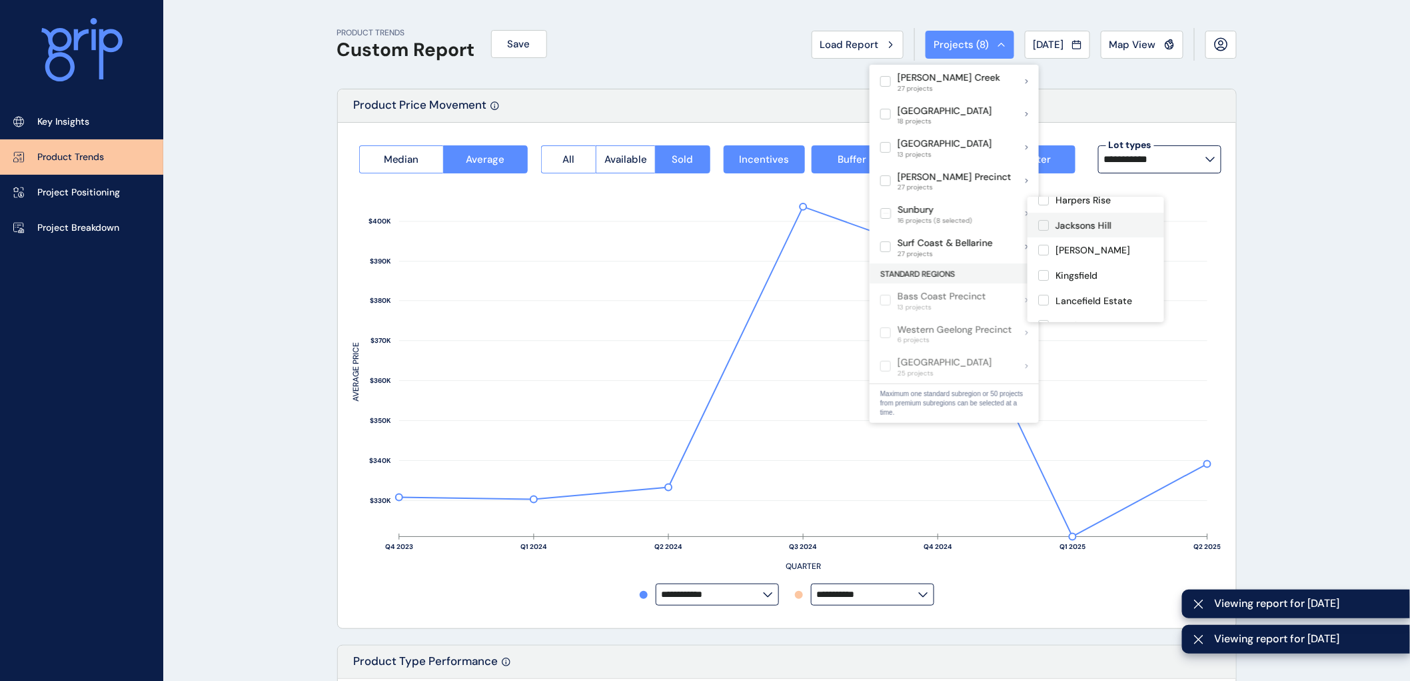
scroll to position [148, 0]
click at [1043, 295] on label at bounding box center [1043, 300] width 11 height 11
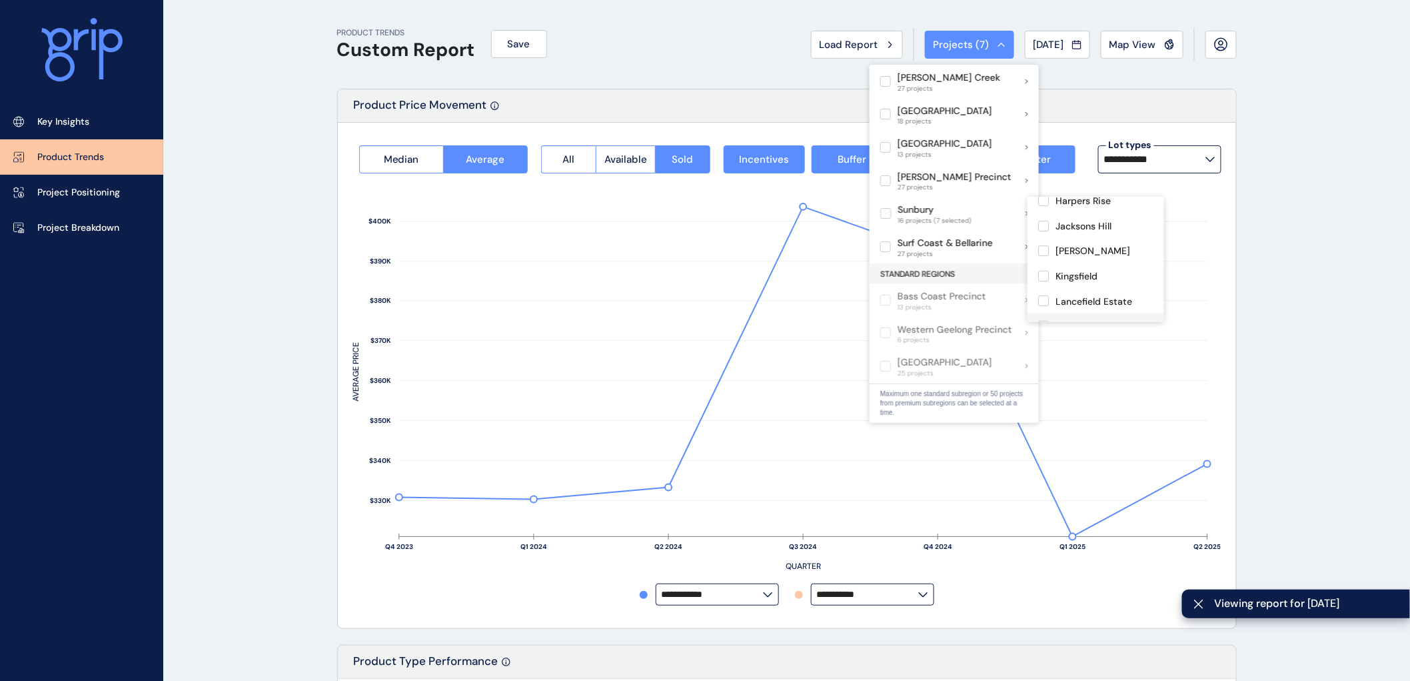
click at [1042, 321] on label at bounding box center [1043, 326] width 11 height 11
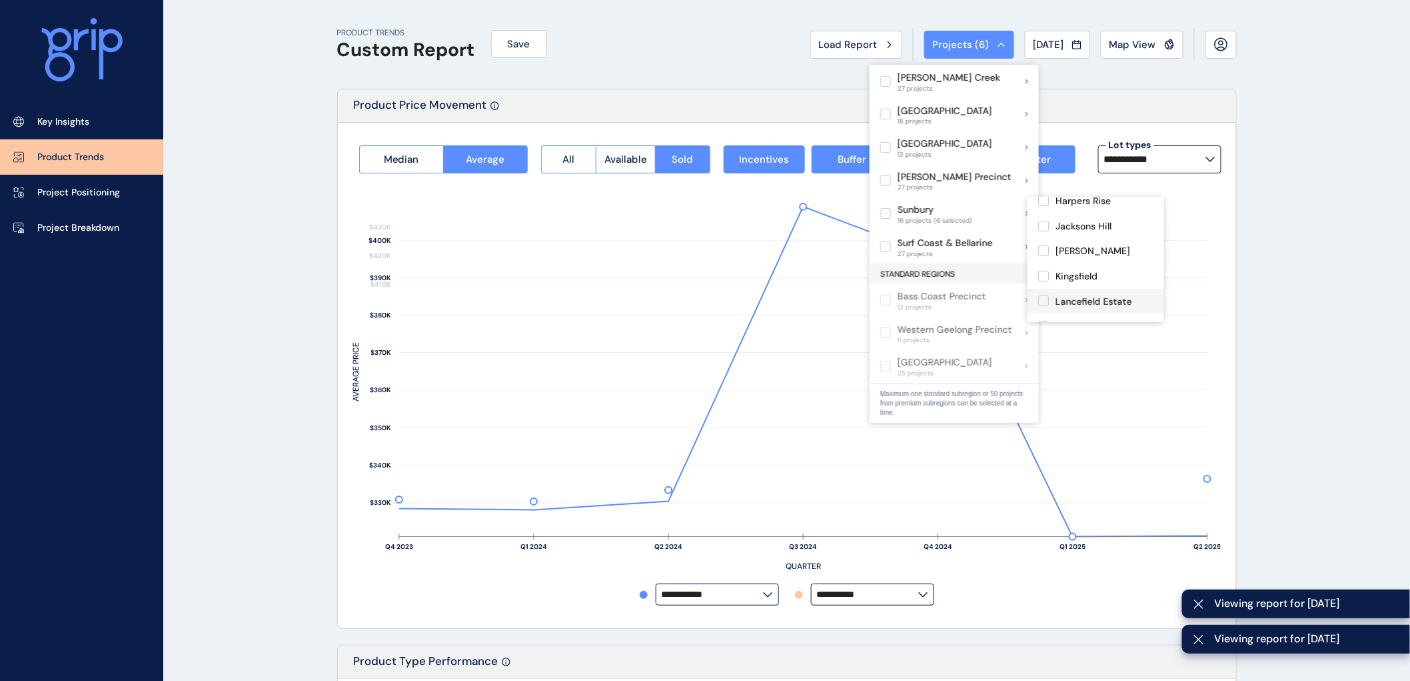
scroll to position [222, 0]
click at [1042, 272] on label at bounding box center [1043, 277] width 11 height 11
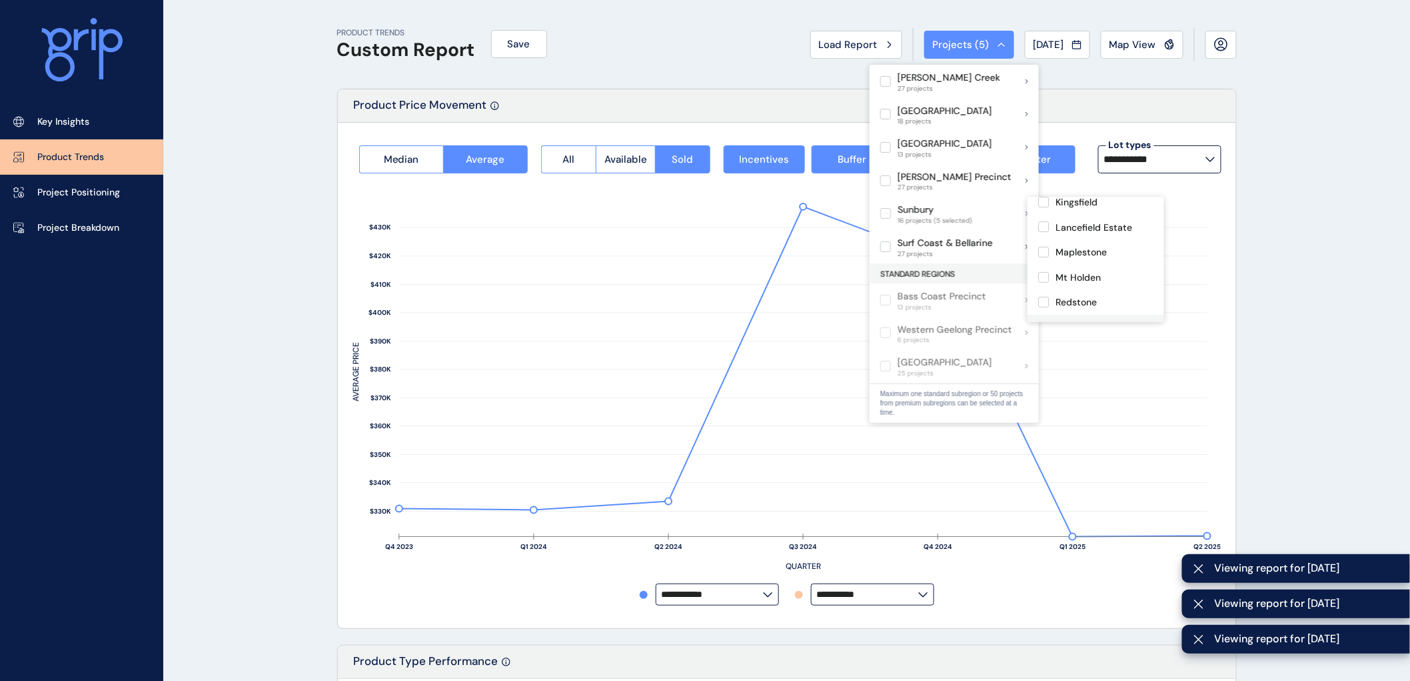
click at [1044, 322] on label at bounding box center [1043, 327] width 11 height 11
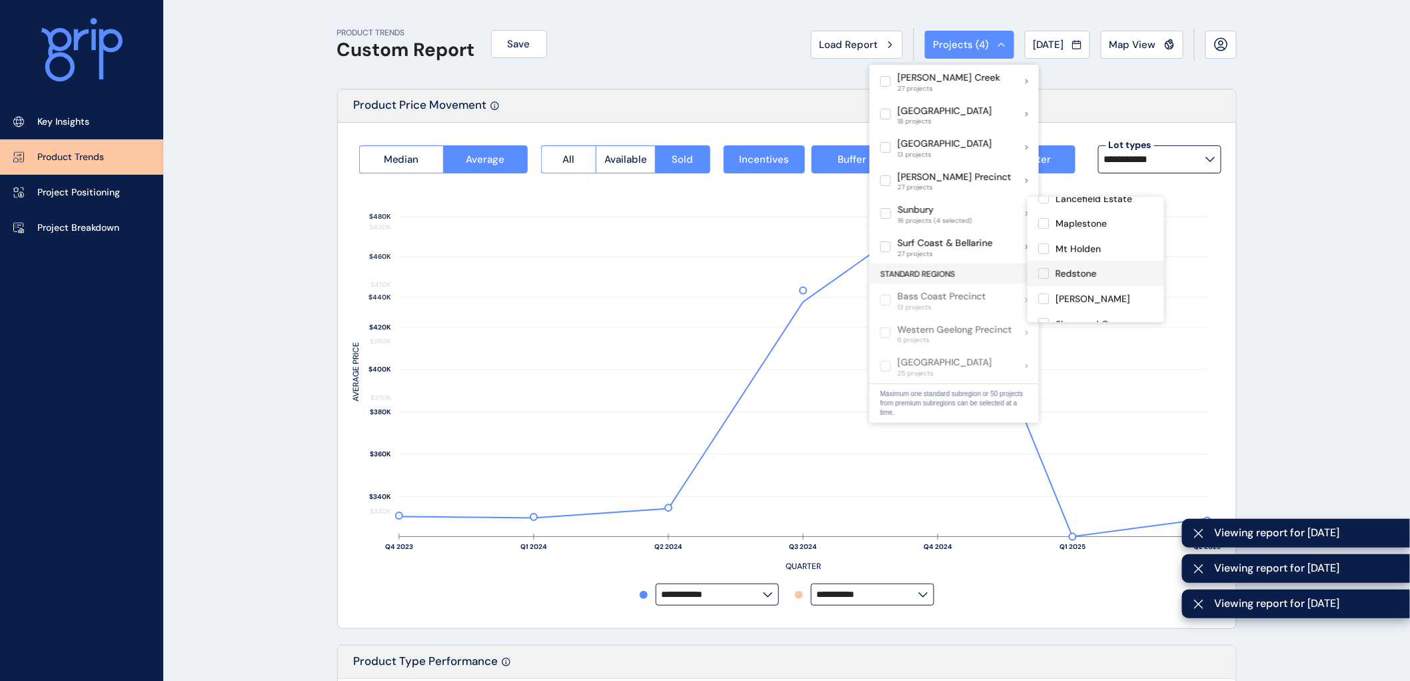
scroll to position [275, 0]
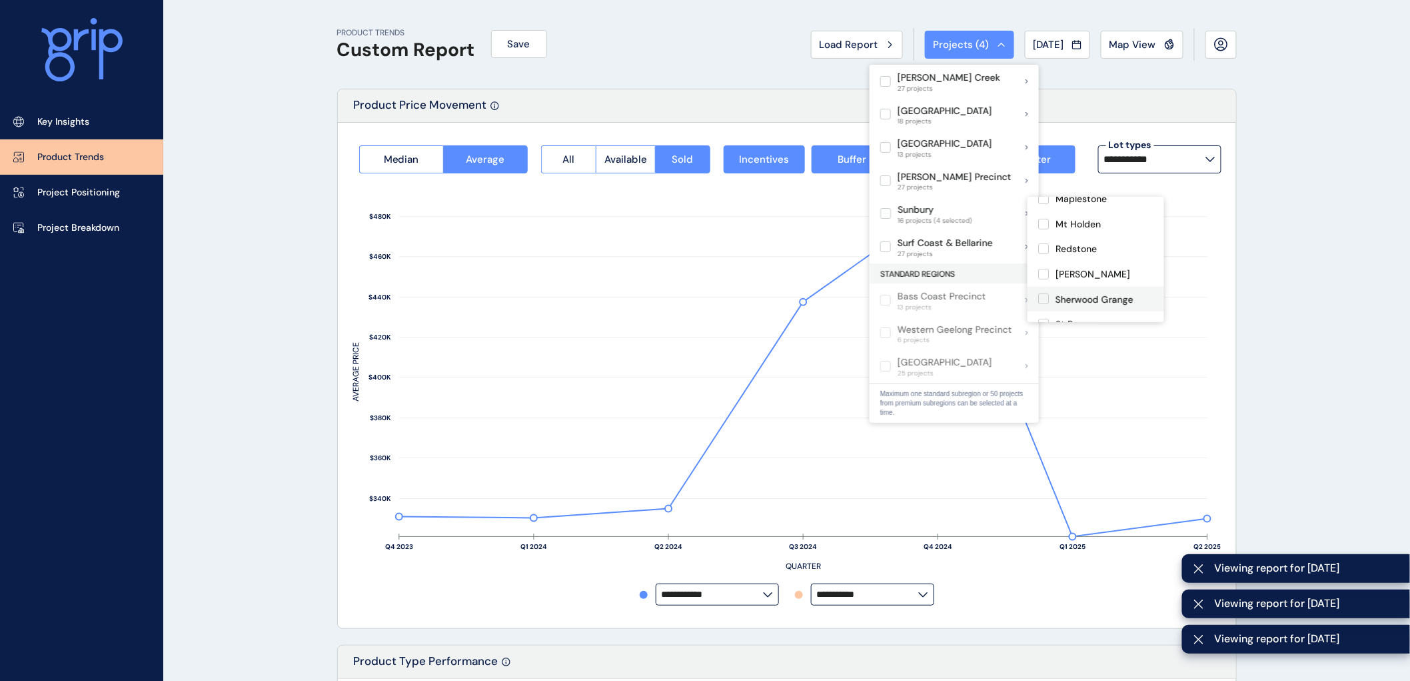
click at [1044, 293] on label at bounding box center [1043, 298] width 11 height 11
click at [1045, 319] on label at bounding box center [1043, 324] width 11 height 11
drag, startPoint x: 1042, startPoint y: 308, endPoint x: 1080, endPoint y: 275, distance: 50.1
click at [1042, 343] on label at bounding box center [1043, 348] width 11 height 11
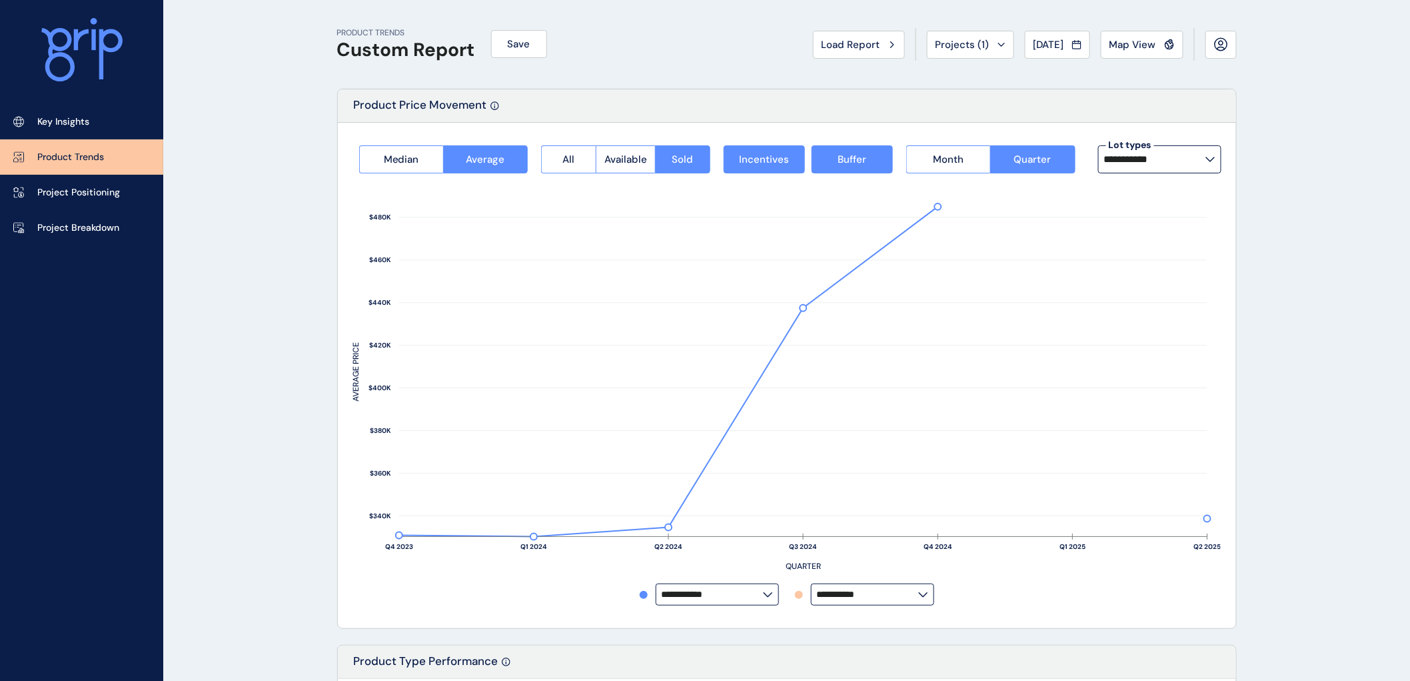
click at [1202, 157] on input "**********" at bounding box center [1154, 159] width 101 height 11
click at [1134, 223] on p "14m x 32m" at bounding box center [1131, 226] width 47 height 13
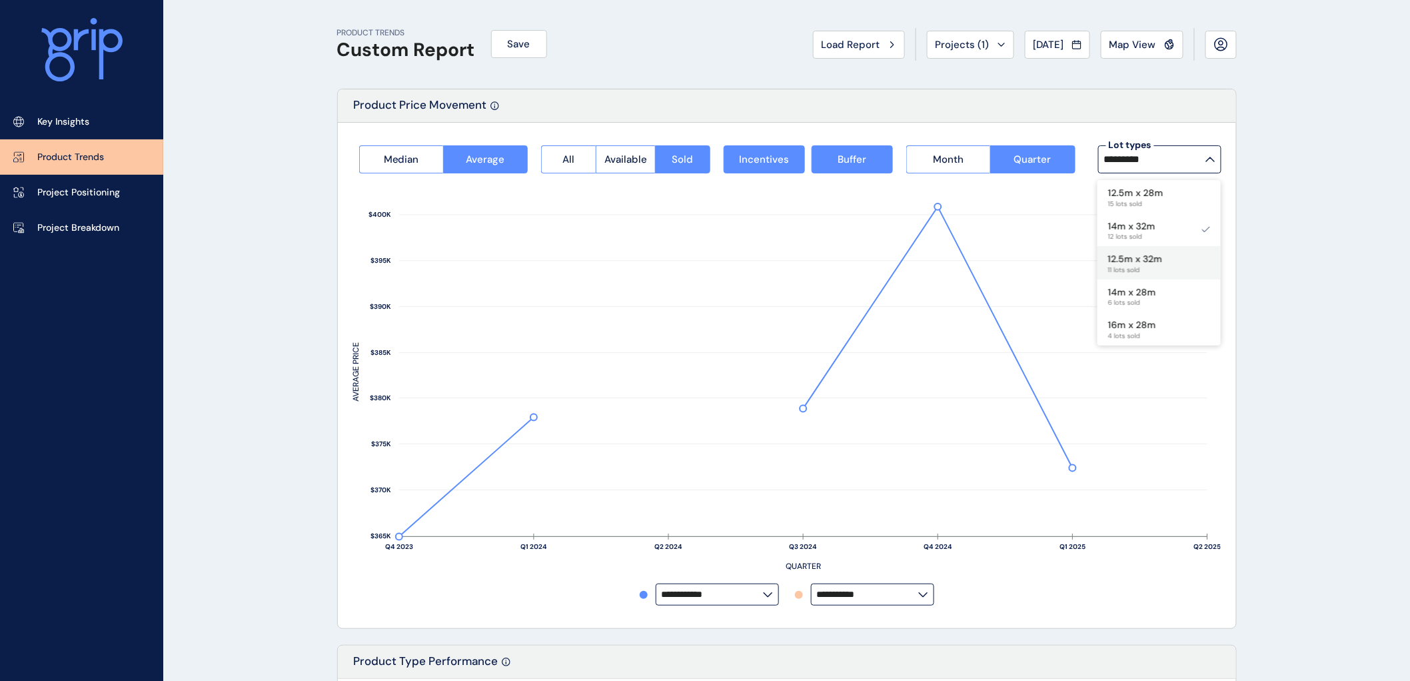
click at [1136, 263] on p "12.5m x 32m" at bounding box center [1135, 259] width 55 height 13
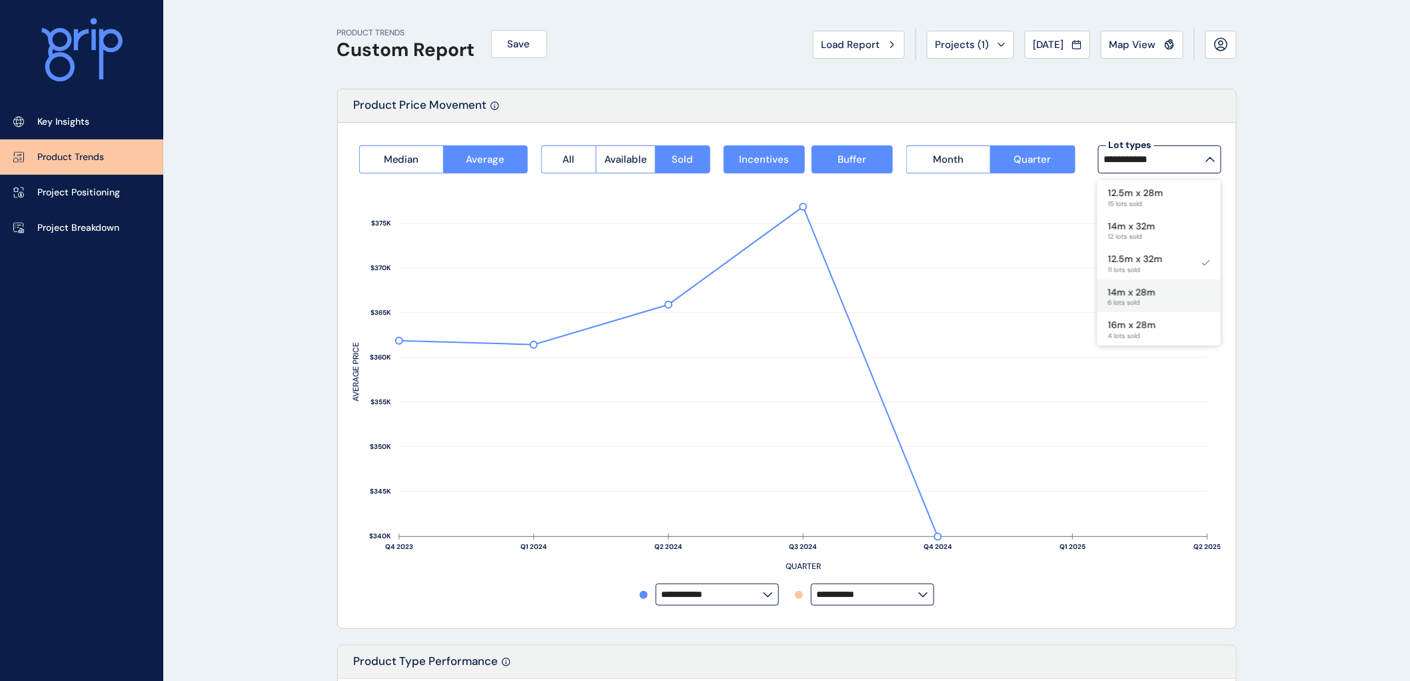
click at [1162, 295] on div "14m x 28m 6 lots sold" at bounding box center [1159, 295] width 123 height 33
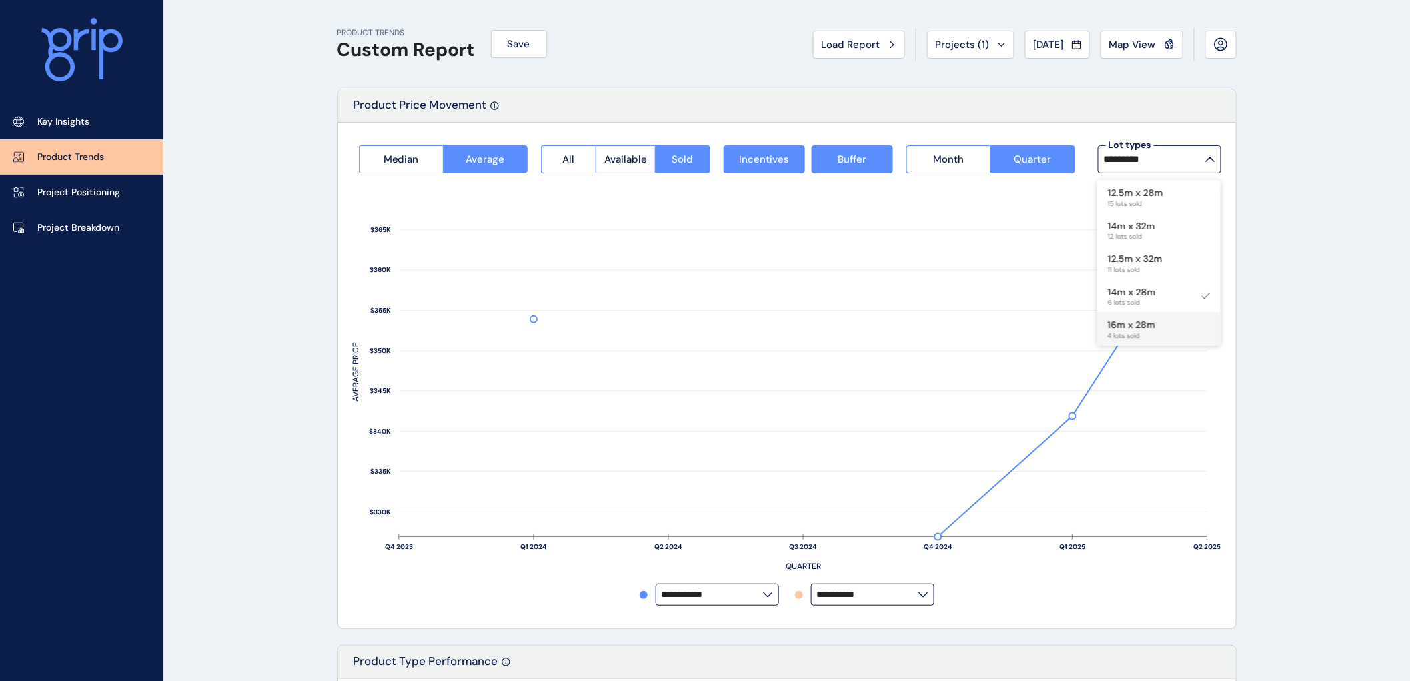
click at [1145, 323] on p "16m x 28m" at bounding box center [1132, 325] width 48 height 13
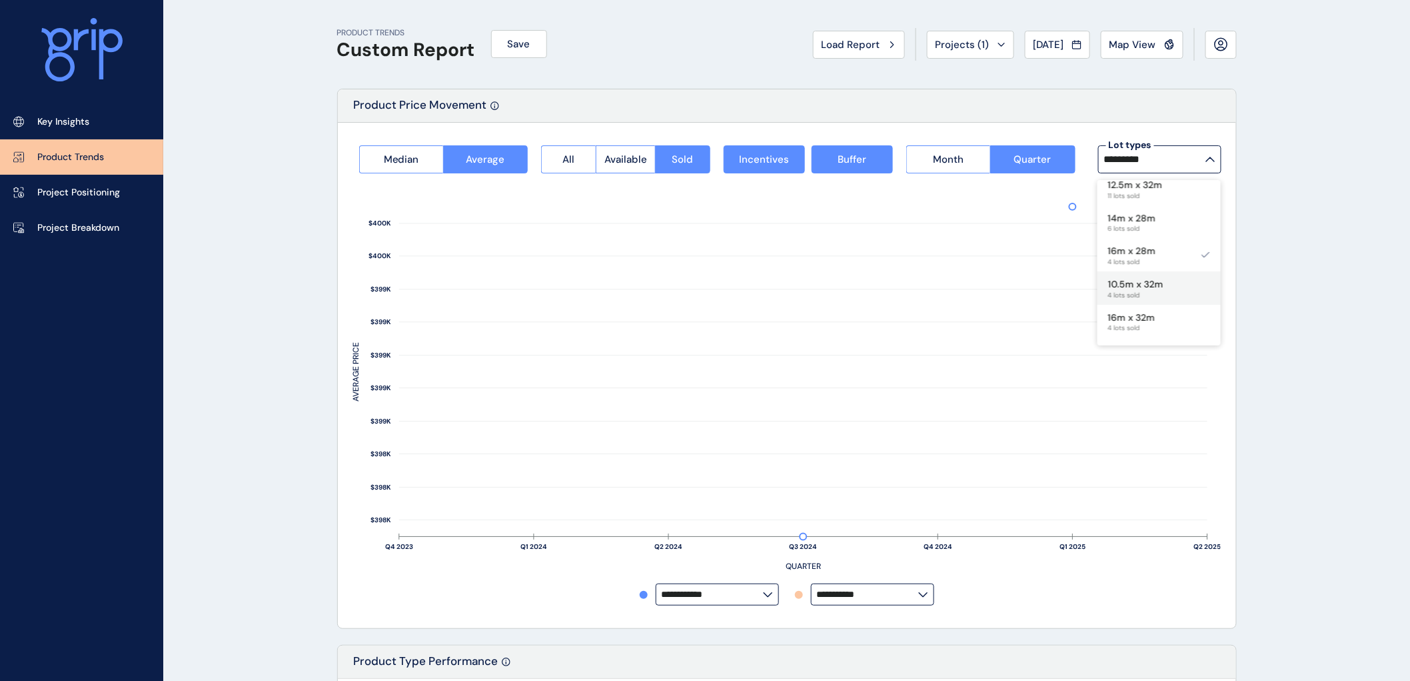
click at [1138, 285] on p "10.5m x 32m" at bounding box center [1135, 284] width 55 height 13
click at [1140, 318] on p "16m x 32m" at bounding box center [1131, 317] width 47 height 13
click at [1137, 271] on p "16m x 25m" at bounding box center [1132, 276] width 48 height 13
click at [1135, 313] on p "10.5m x 28m" at bounding box center [1136, 309] width 56 height 13
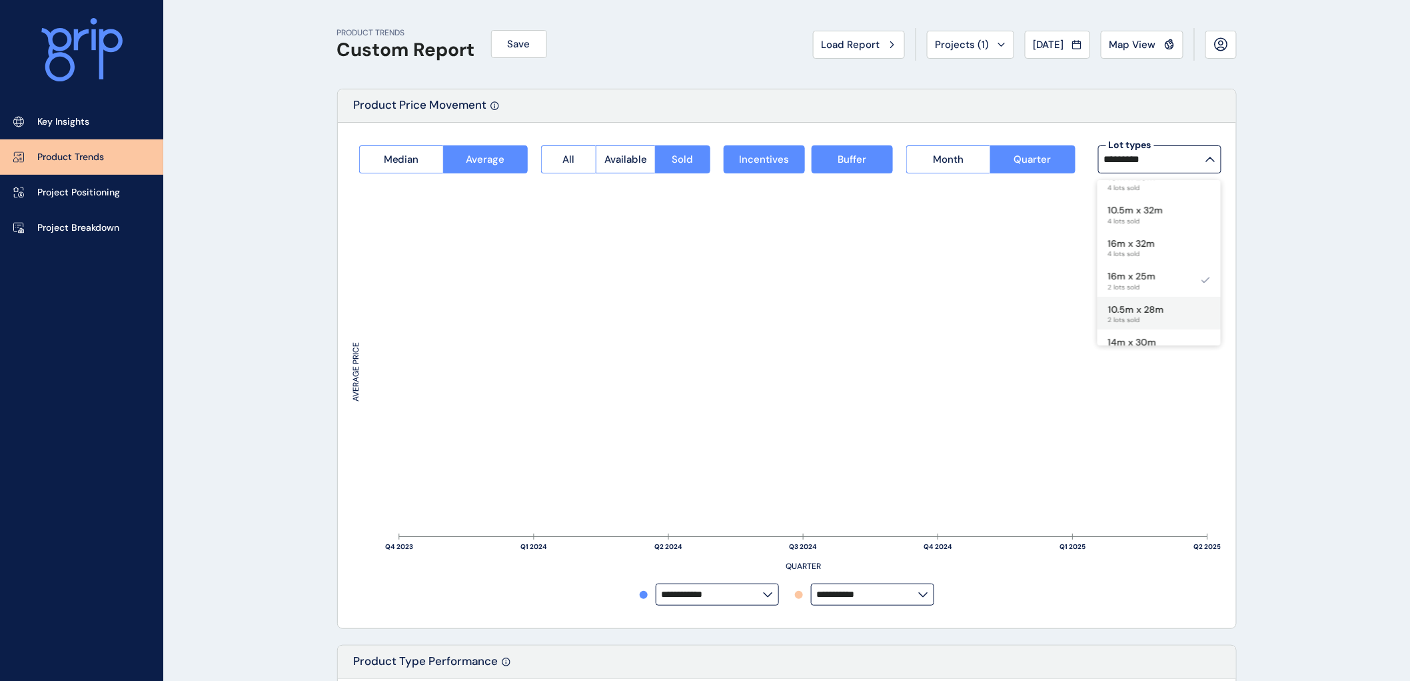
type input "**********"
click at [972, 160] on button "Month" at bounding box center [948, 159] width 84 height 28
